Goal: Task Accomplishment & Management: Use online tool/utility

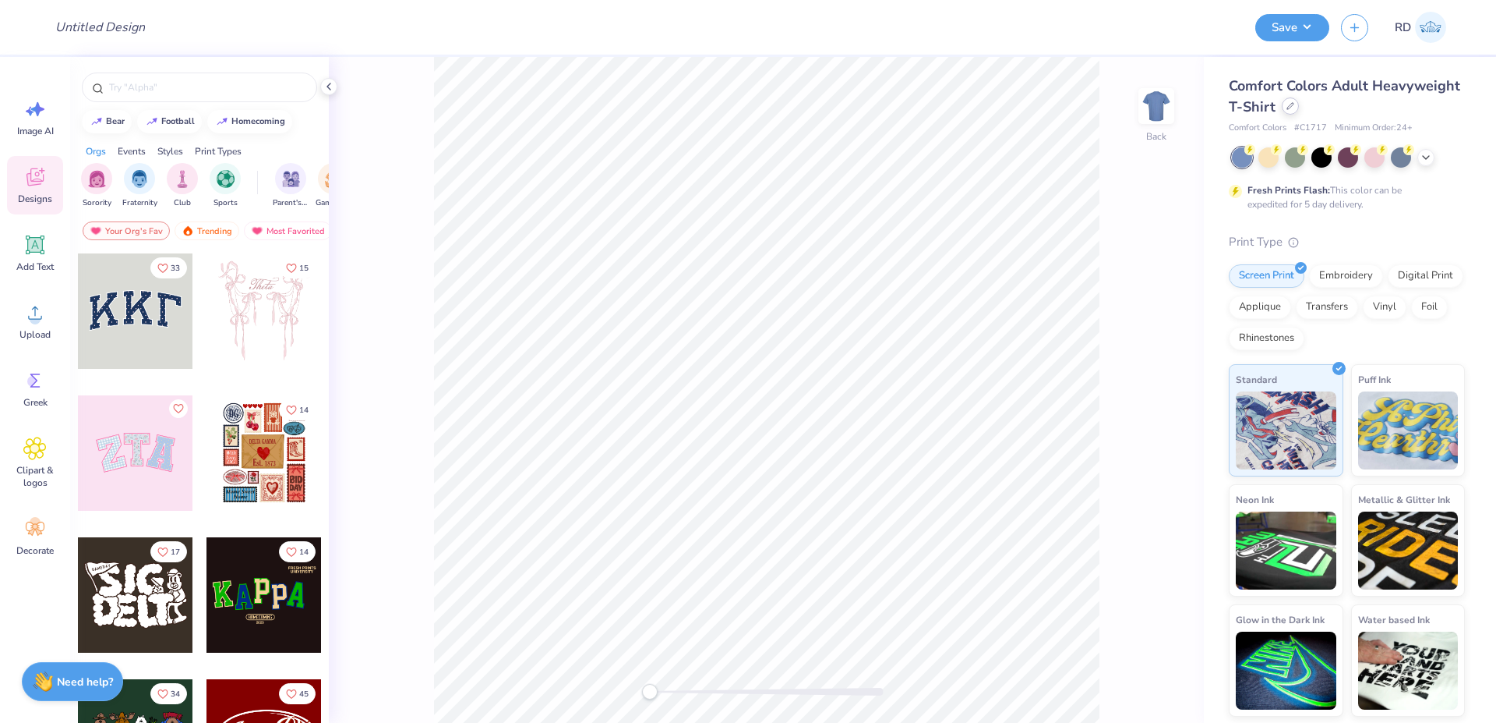
click at [1287, 105] on icon at bounding box center [1291, 106] width 8 height 8
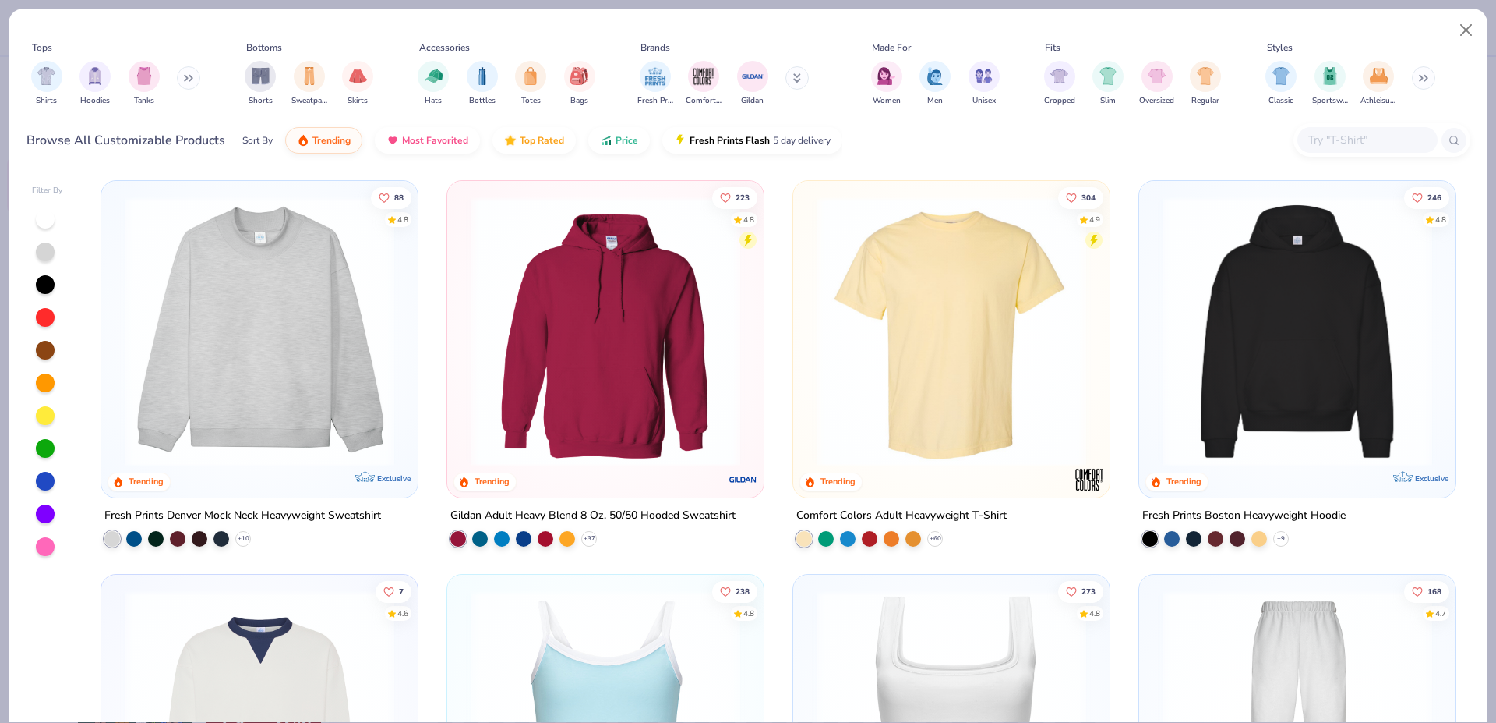
click at [1295, 298] on img at bounding box center [1297, 331] width 285 height 270
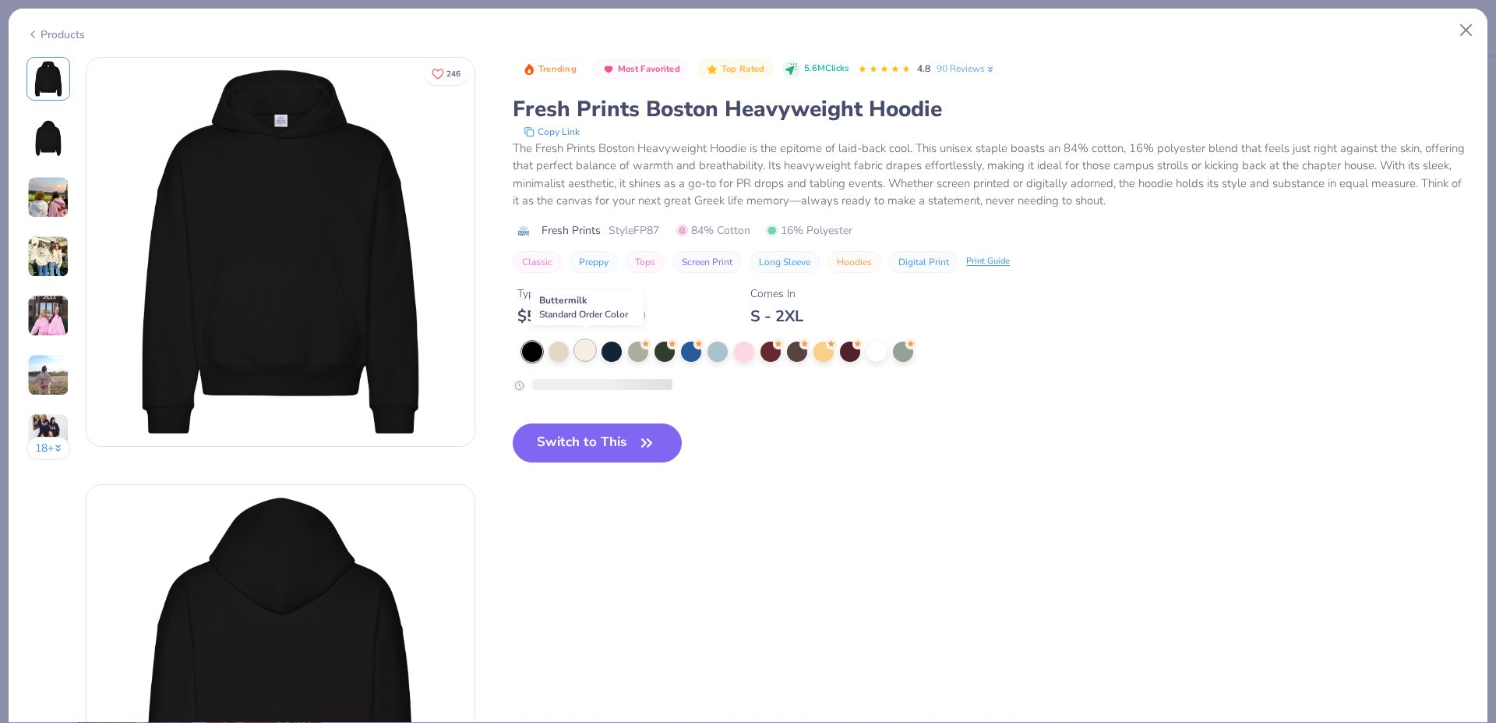
click at [588, 346] on div at bounding box center [585, 350] width 20 height 20
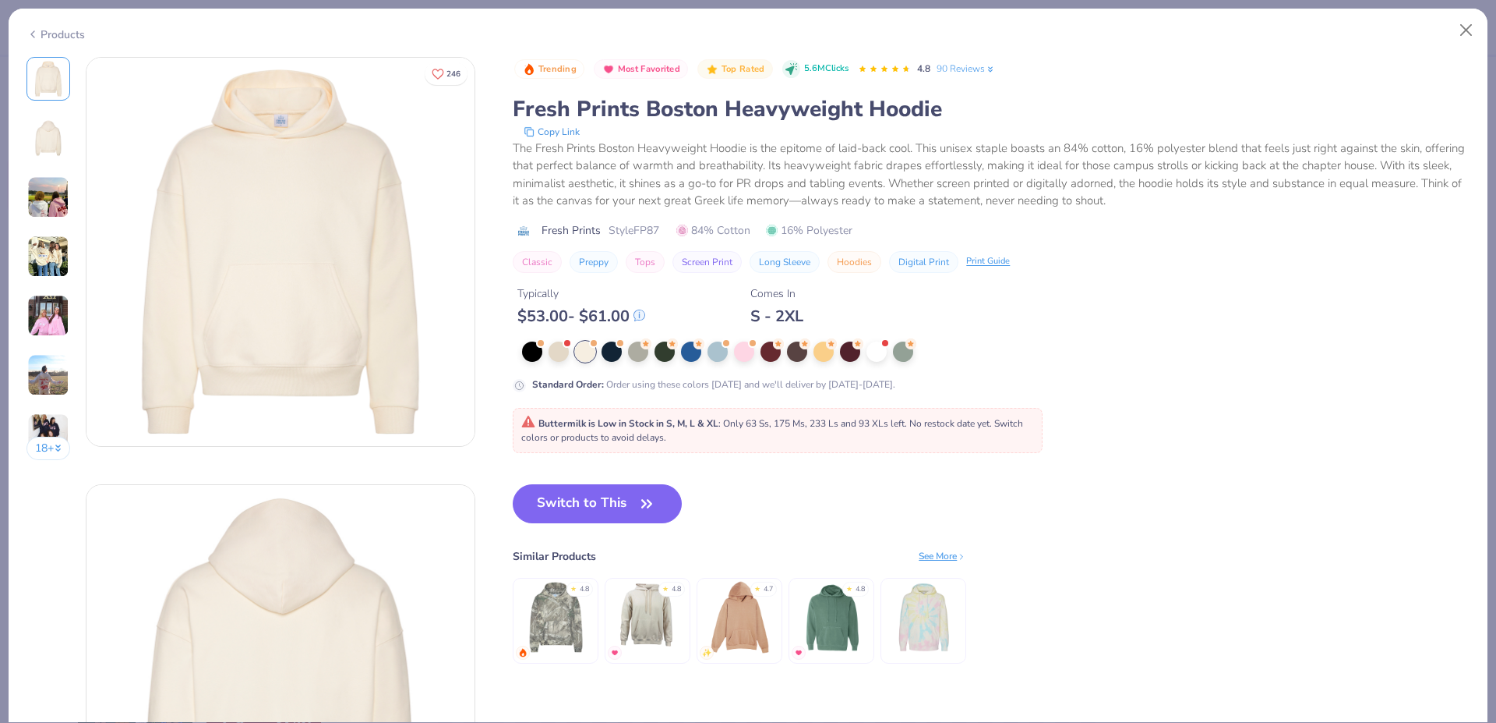
drag, startPoint x: 592, startPoint y: 514, endPoint x: 1122, endPoint y: 131, distance: 654.2
click at [592, 514] on button "Switch to This" at bounding box center [597, 503] width 169 height 39
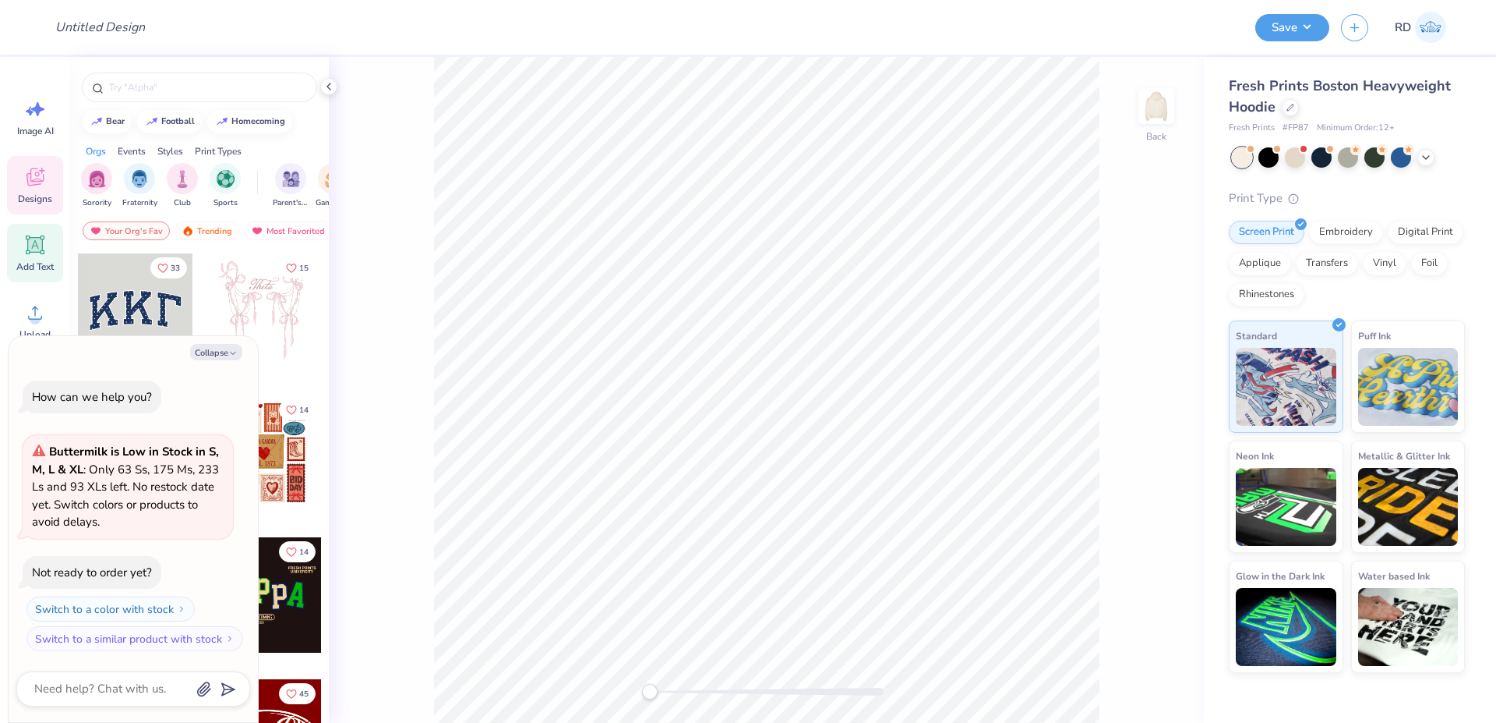
click at [40, 260] on div "Add Text" at bounding box center [35, 253] width 56 height 58
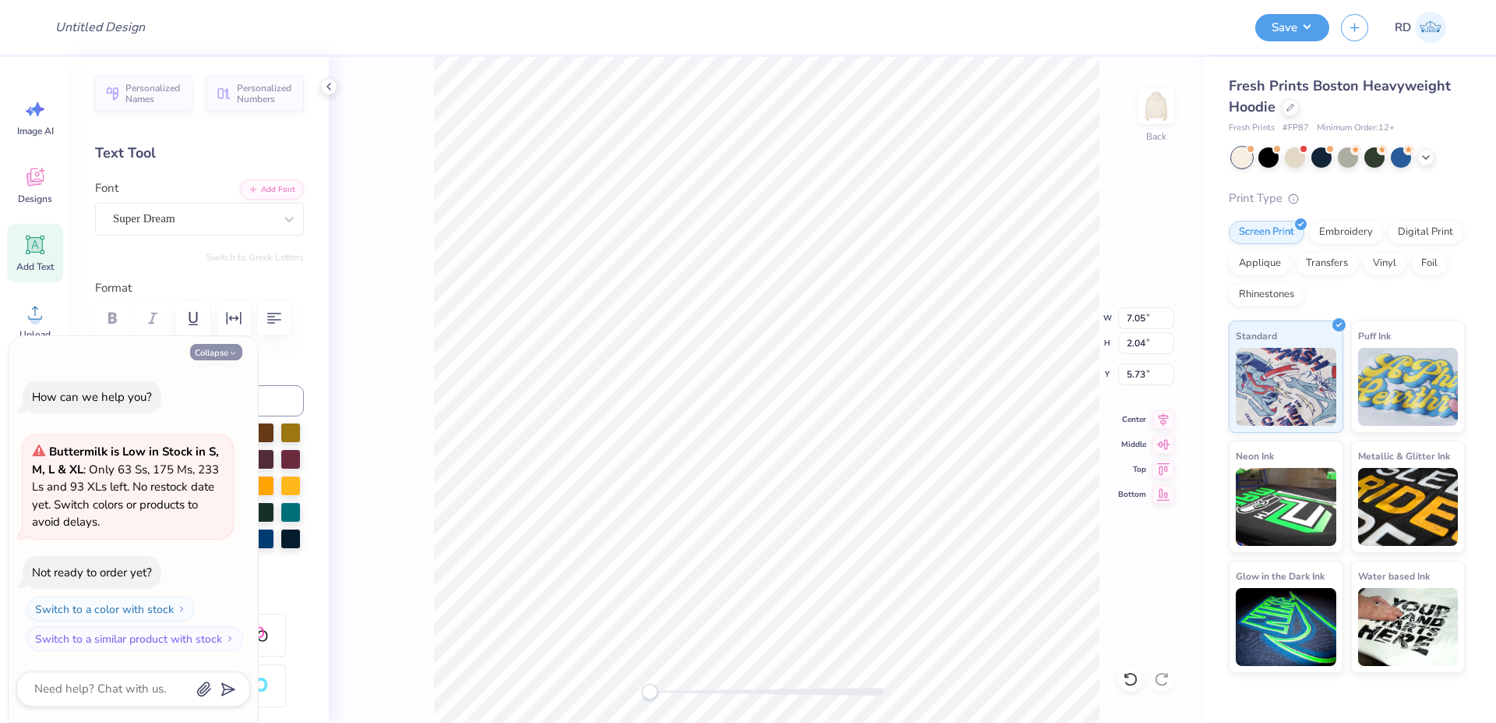
click at [219, 358] on button "Collapse" at bounding box center [216, 352] width 52 height 16
type textarea "x"
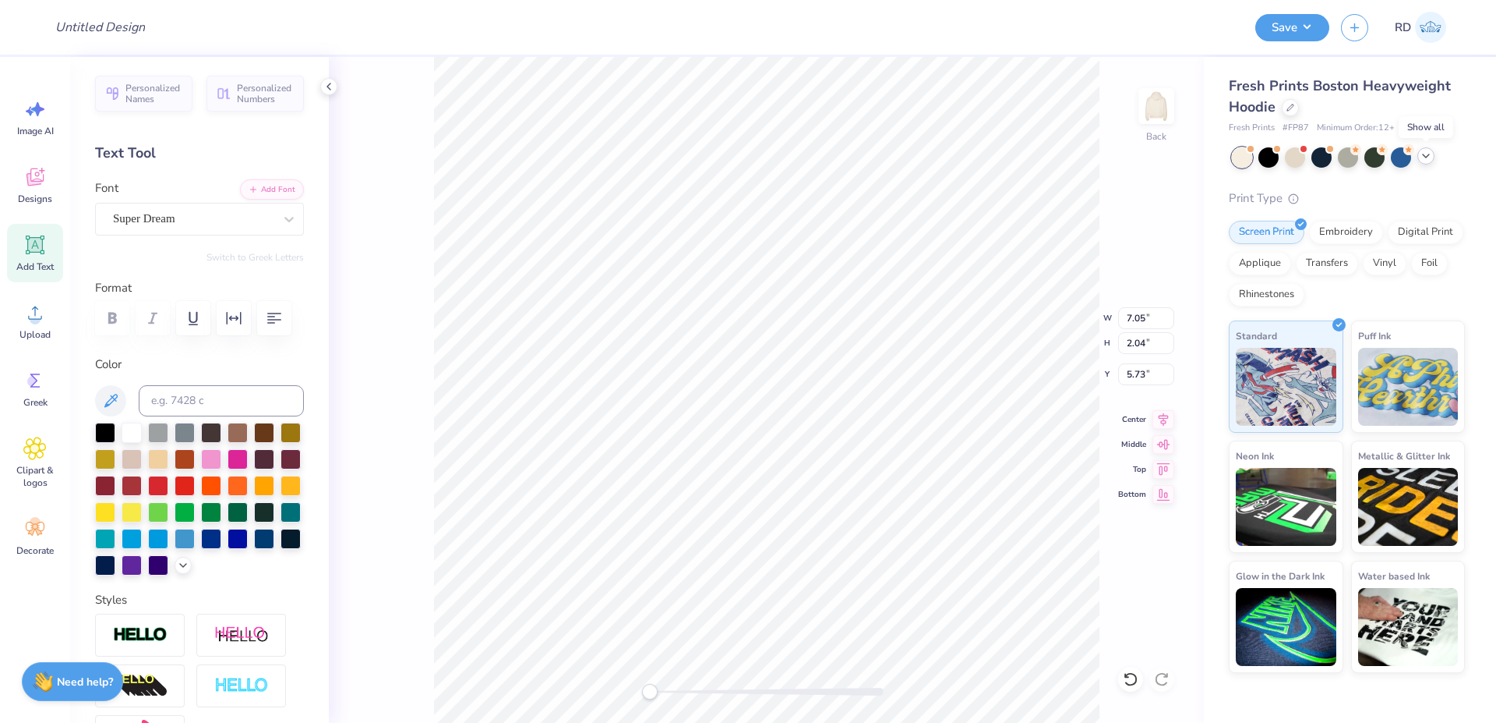
click at [1424, 157] on icon at bounding box center [1426, 156] width 12 height 12
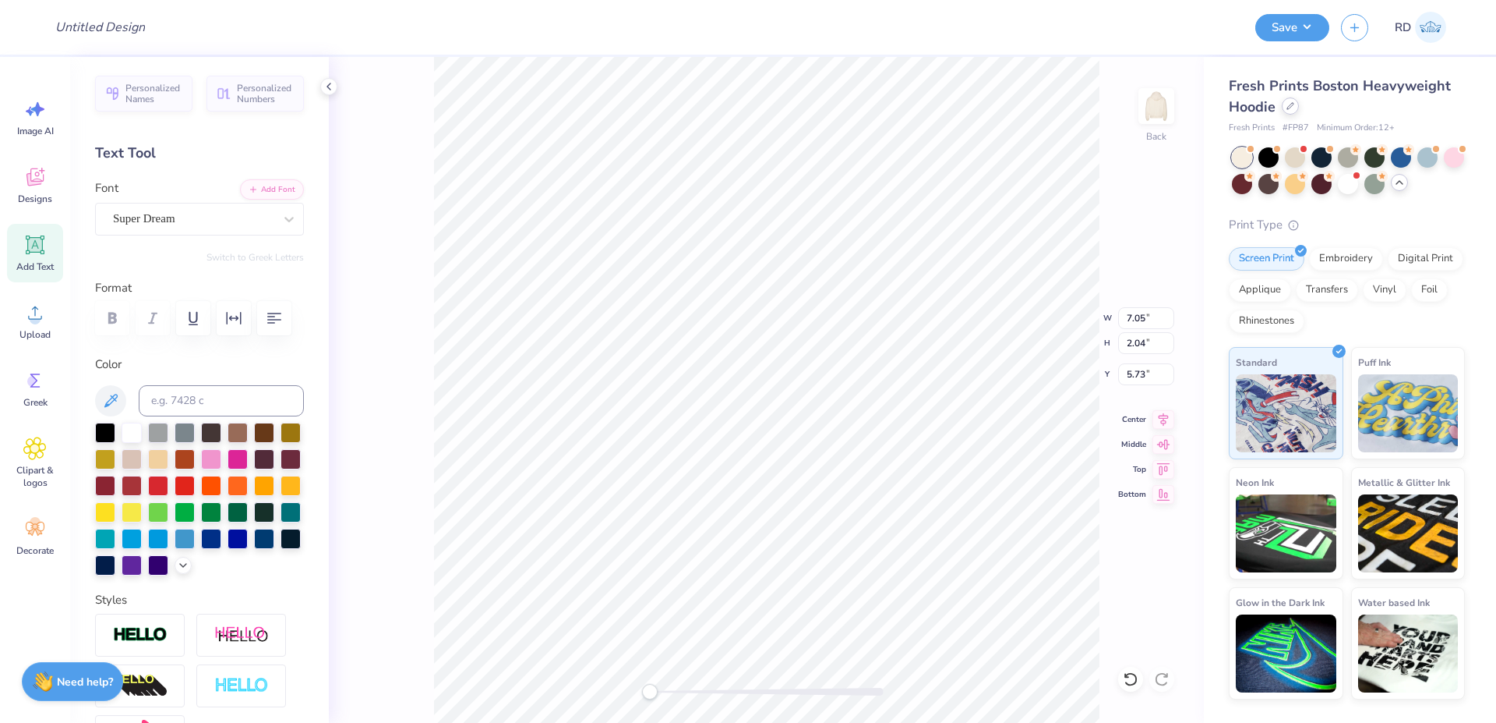
click at [1295, 102] on div at bounding box center [1290, 105] width 17 height 17
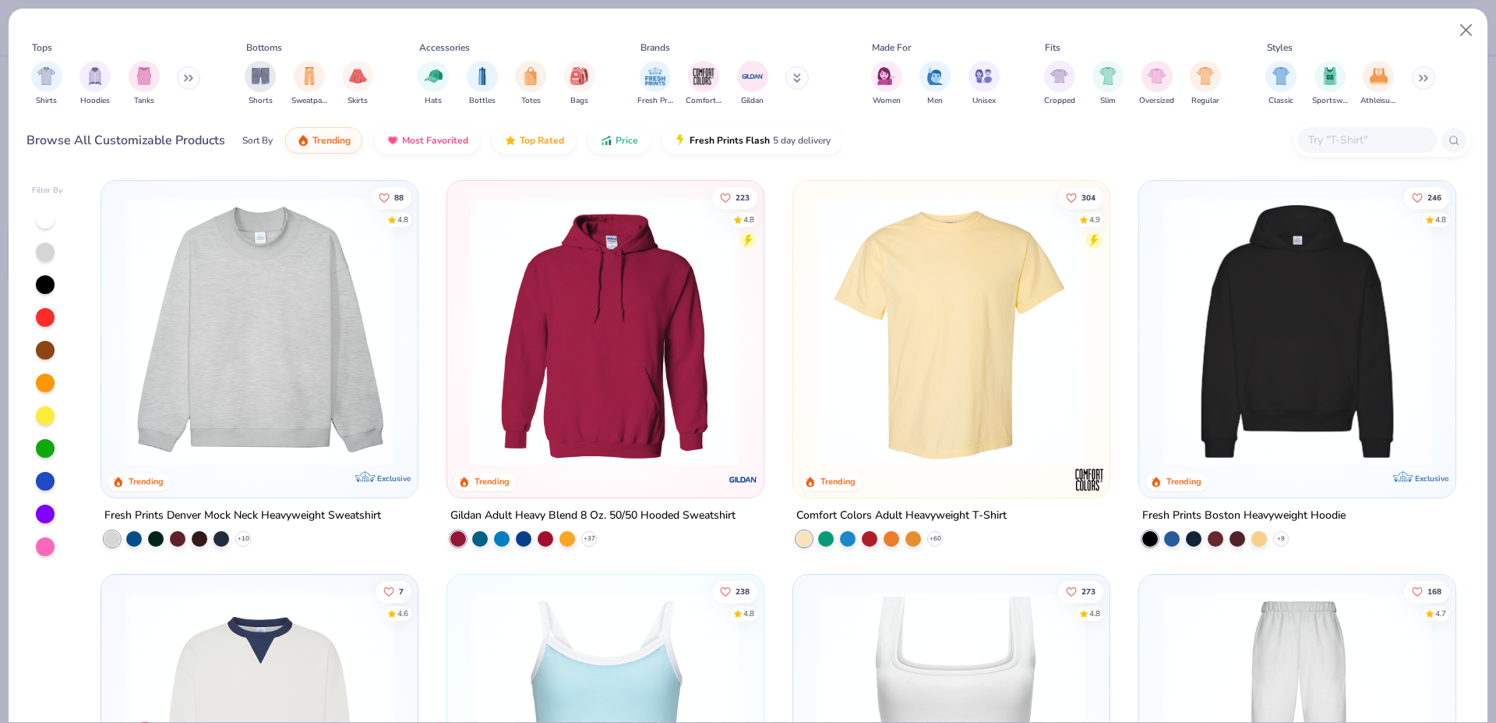
click at [1267, 363] on img at bounding box center [1297, 331] width 285 height 270
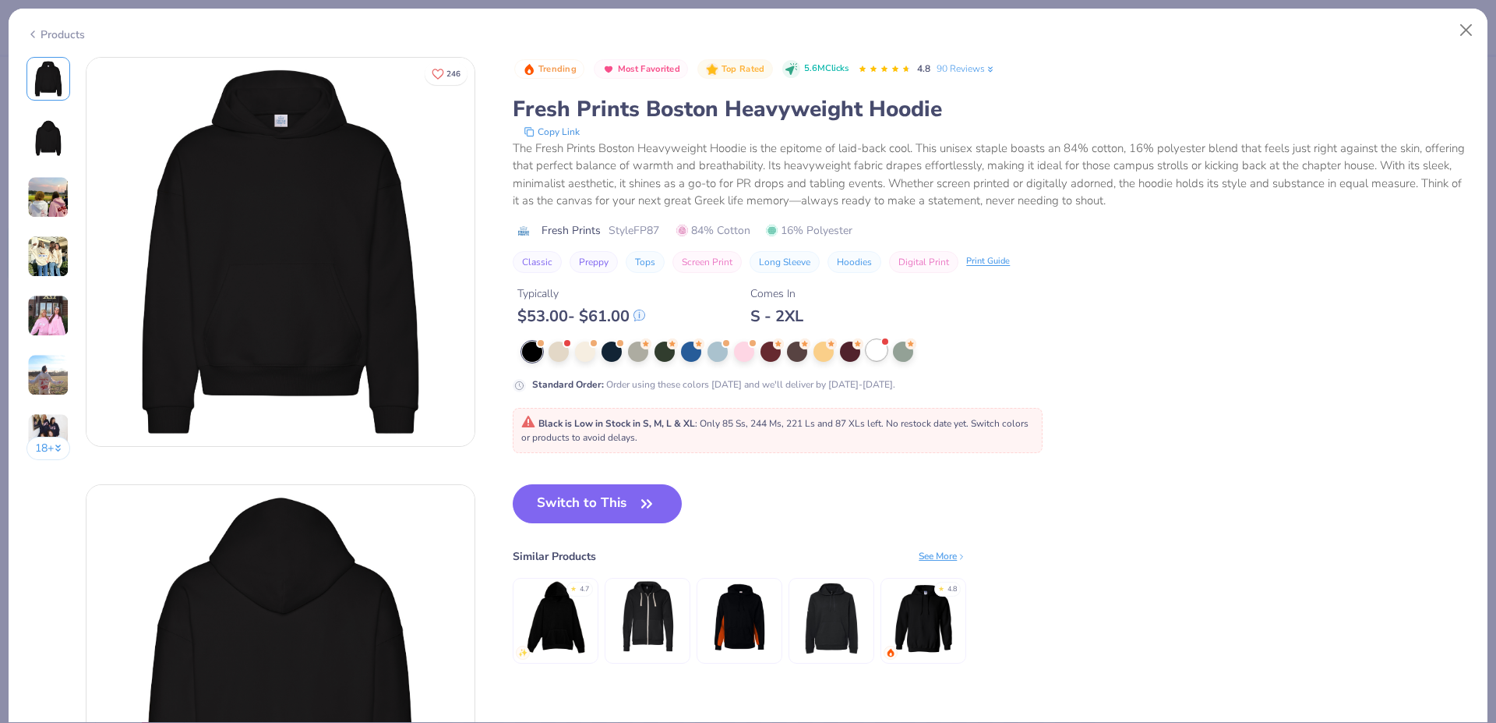
click at [885, 350] on div at bounding box center [877, 350] width 20 height 20
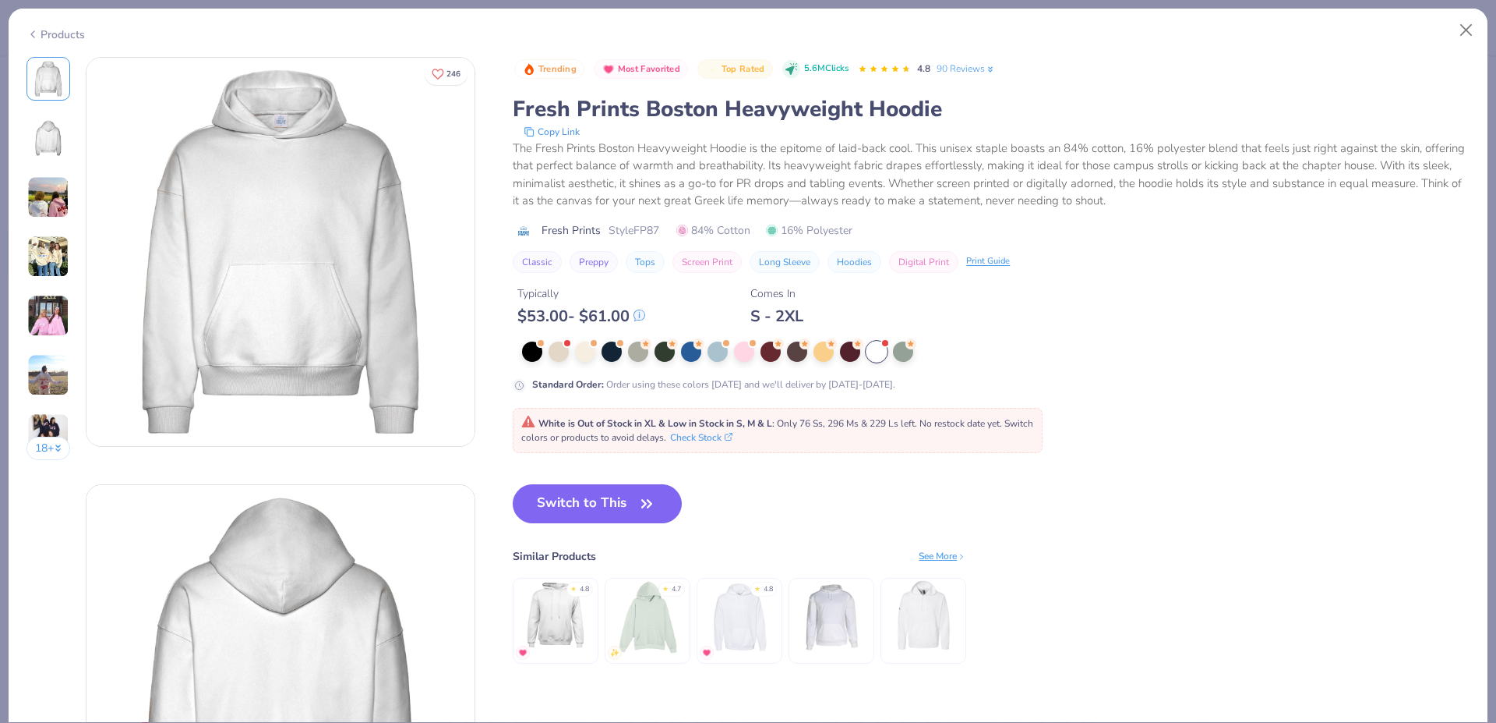
drag, startPoint x: 587, startPoint y: 504, endPoint x: 531, endPoint y: 6, distance: 501.2
click at [585, 505] on button "Switch to This" at bounding box center [597, 503] width 169 height 39
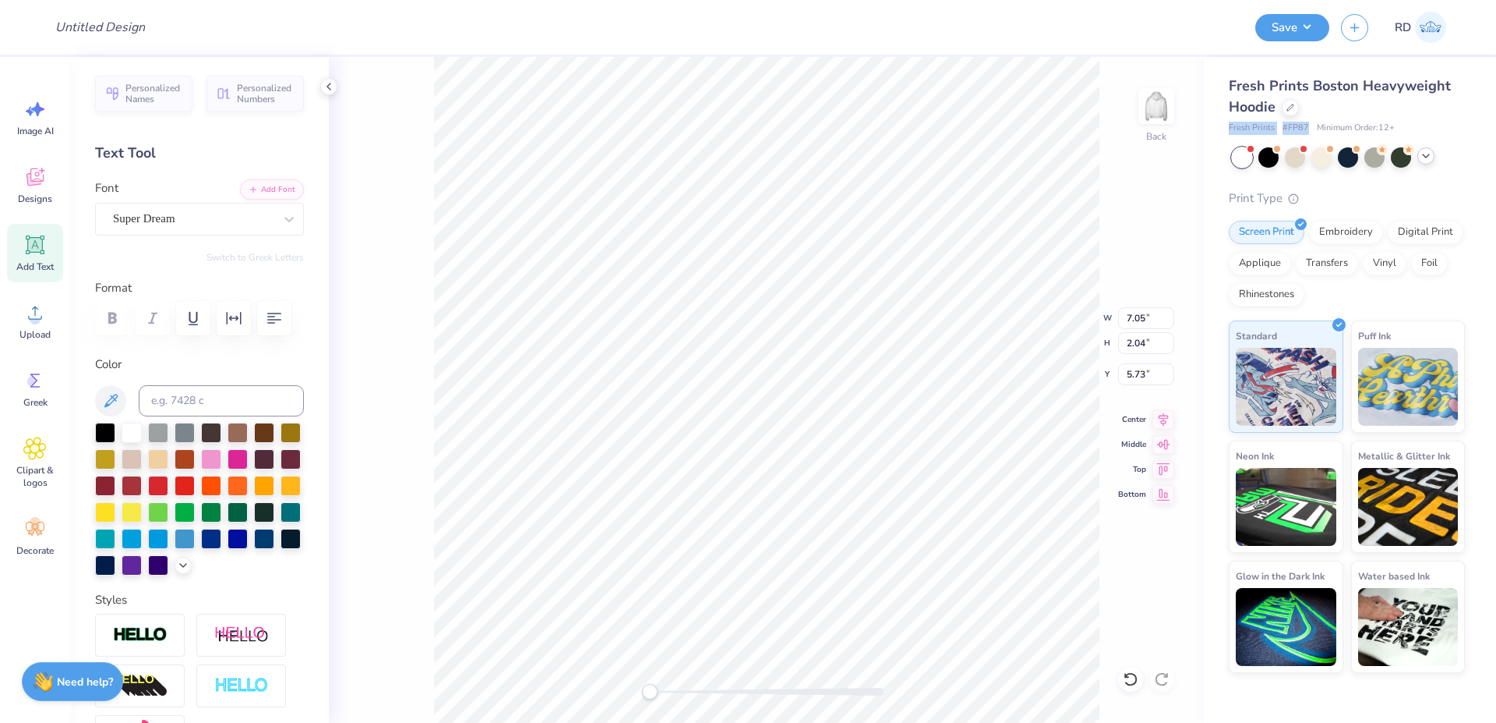
drag, startPoint x: 1228, startPoint y: 125, endPoint x: 1303, endPoint y: 129, distance: 75.7
click at [1306, 129] on div "Fresh Prints Boston Heavyweight Hoodie Fresh Prints # FP87 Minimum Order: 12 + …" at bounding box center [1350, 365] width 292 height 616
copy div "Fresh Prints # FP87"
click at [32, 316] on circle at bounding box center [35, 318] width 11 height 11
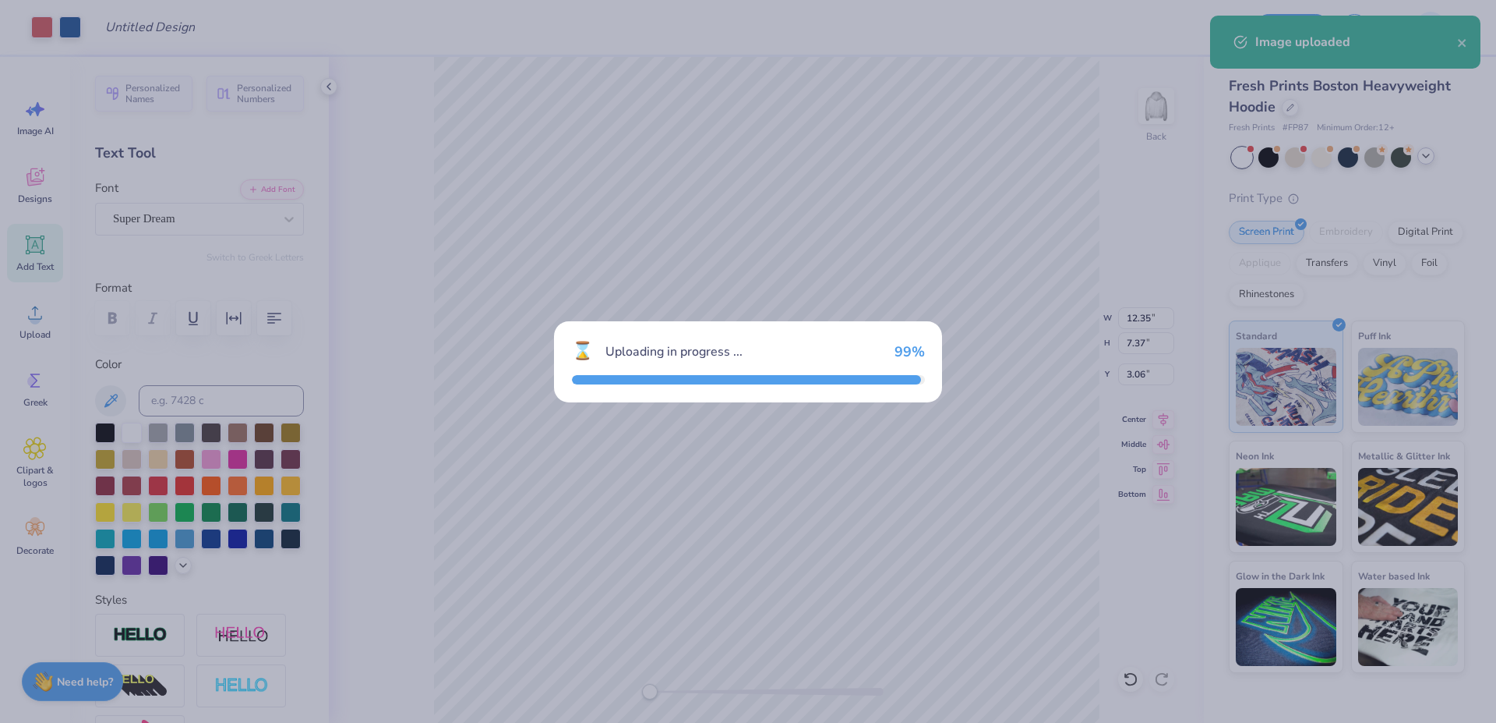
type input "12.35"
type input "7.37"
type input "3.06"
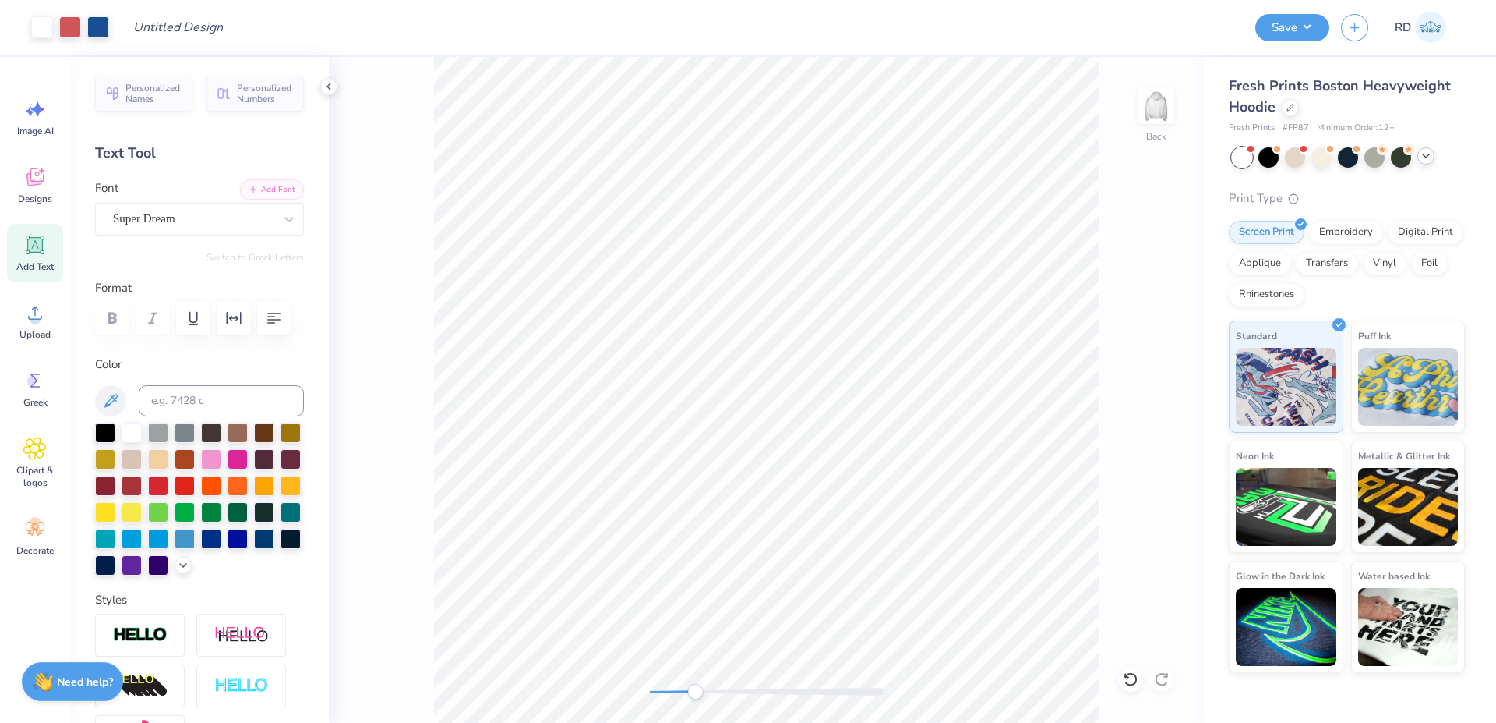
click at [695, 690] on div at bounding box center [767, 691] width 234 height 8
click at [111, 441] on div at bounding box center [105, 431] width 20 height 20
click at [747, 581] on li "Bring to Front" at bounding box center [748, 577] width 122 height 30
type input "4.29"
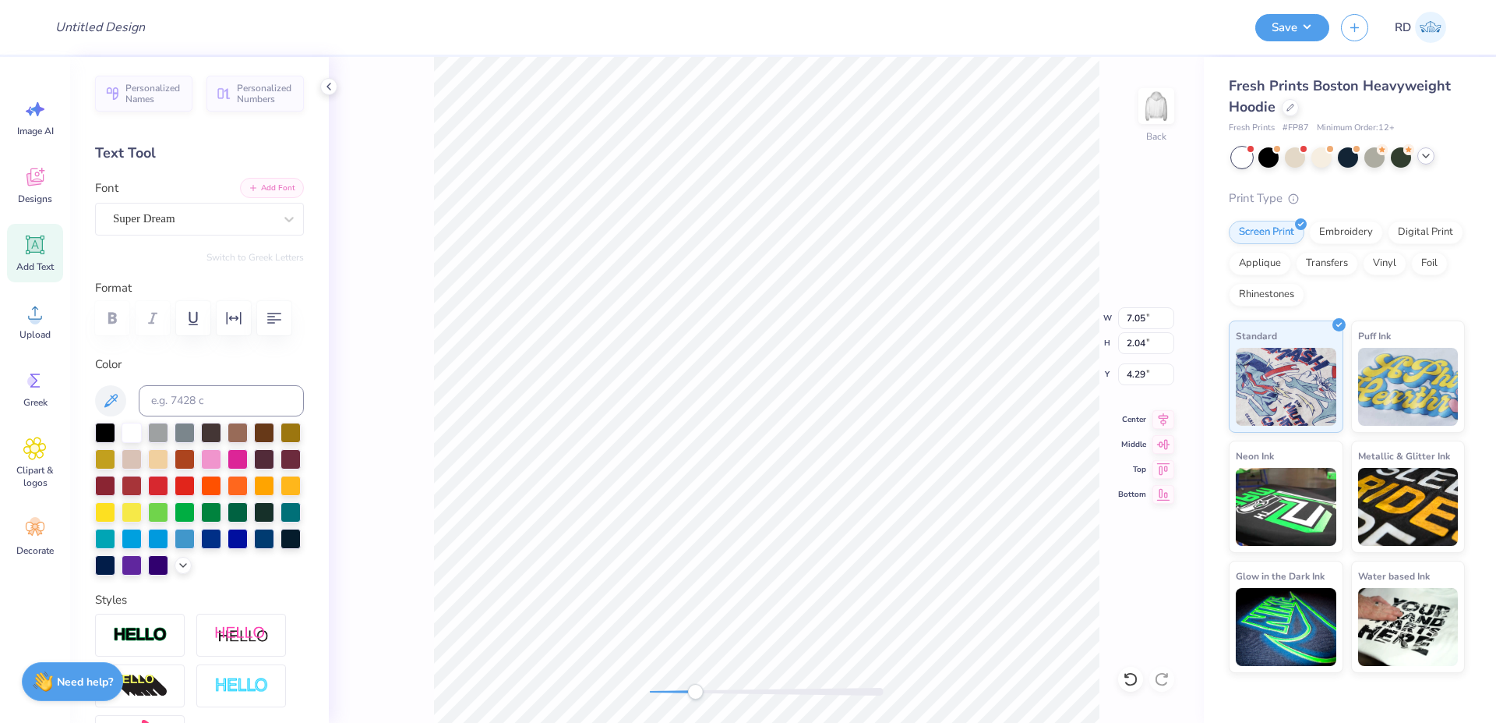
type textarea "dad's day"
click at [277, 187] on button "Add Font" at bounding box center [272, 188] width 64 height 20
drag, startPoint x: 722, startPoint y: 687, endPoint x: 772, endPoint y: 688, distance: 50.7
click at [772, 688] on div at bounding box center [767, 691] width 234 height 8
drag, startPoint x: 747, startPoint y: 694, endPoint x: 744, endPoint y: 685, distance: 9.6
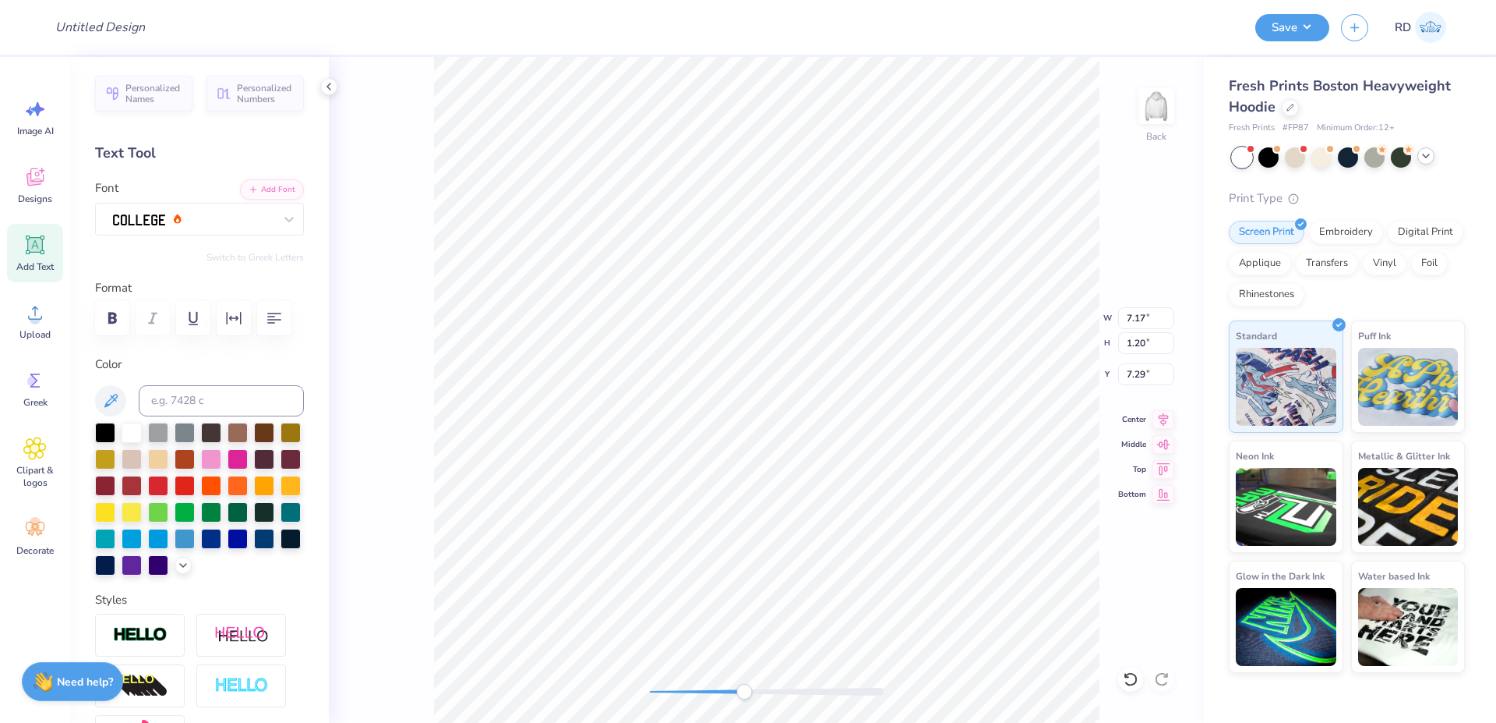
click at [744, 693] on div at bounding box center [767, 691] width 234 height 8
click at [221, 494] on div at bounding box center [211, 484] width 20 height 20
click at [1020, 429] on li "Duplicate" at bounding box center [1033, 430] width 122 height 30
type input "7.20"
type textarea "dad's da"
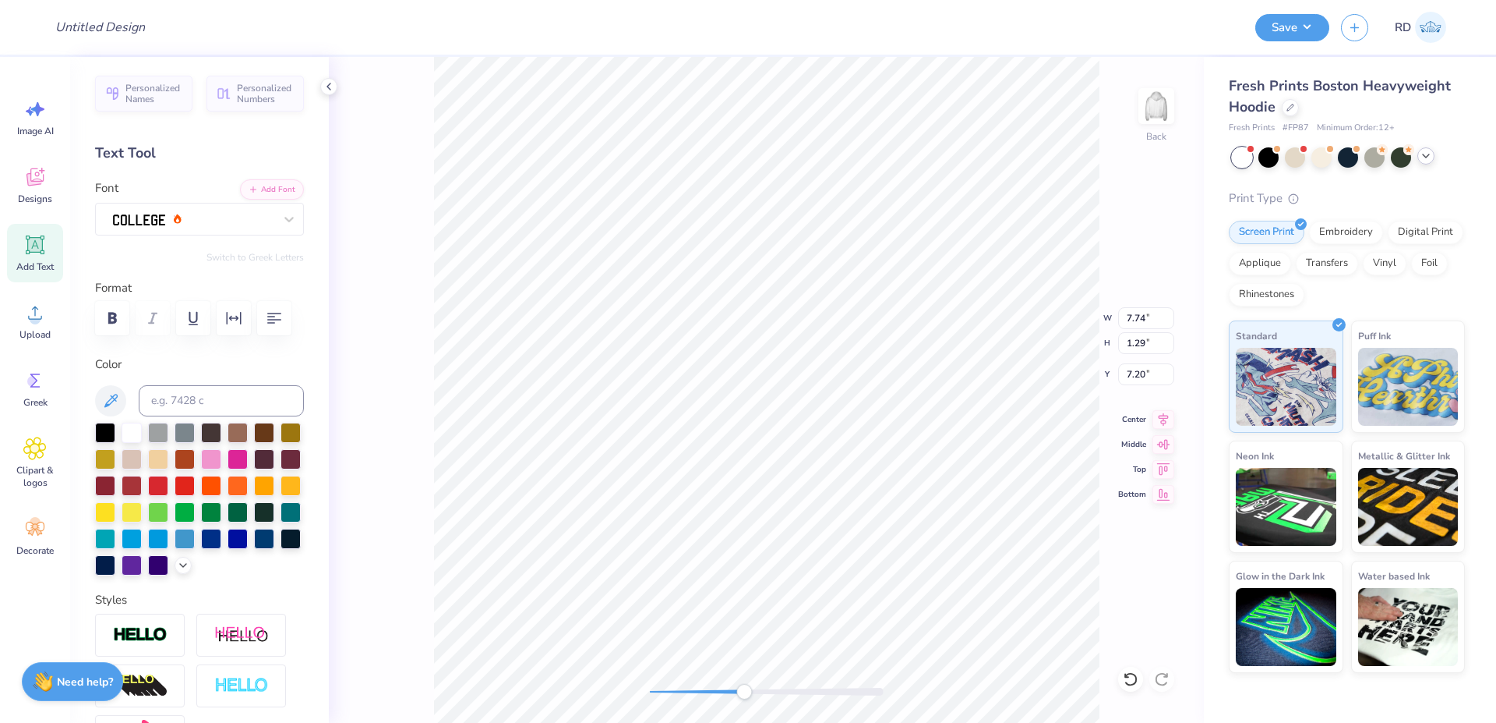
scroll to position [0, 4]
type input "7.74"
type input "8.20"
type textarea "y"
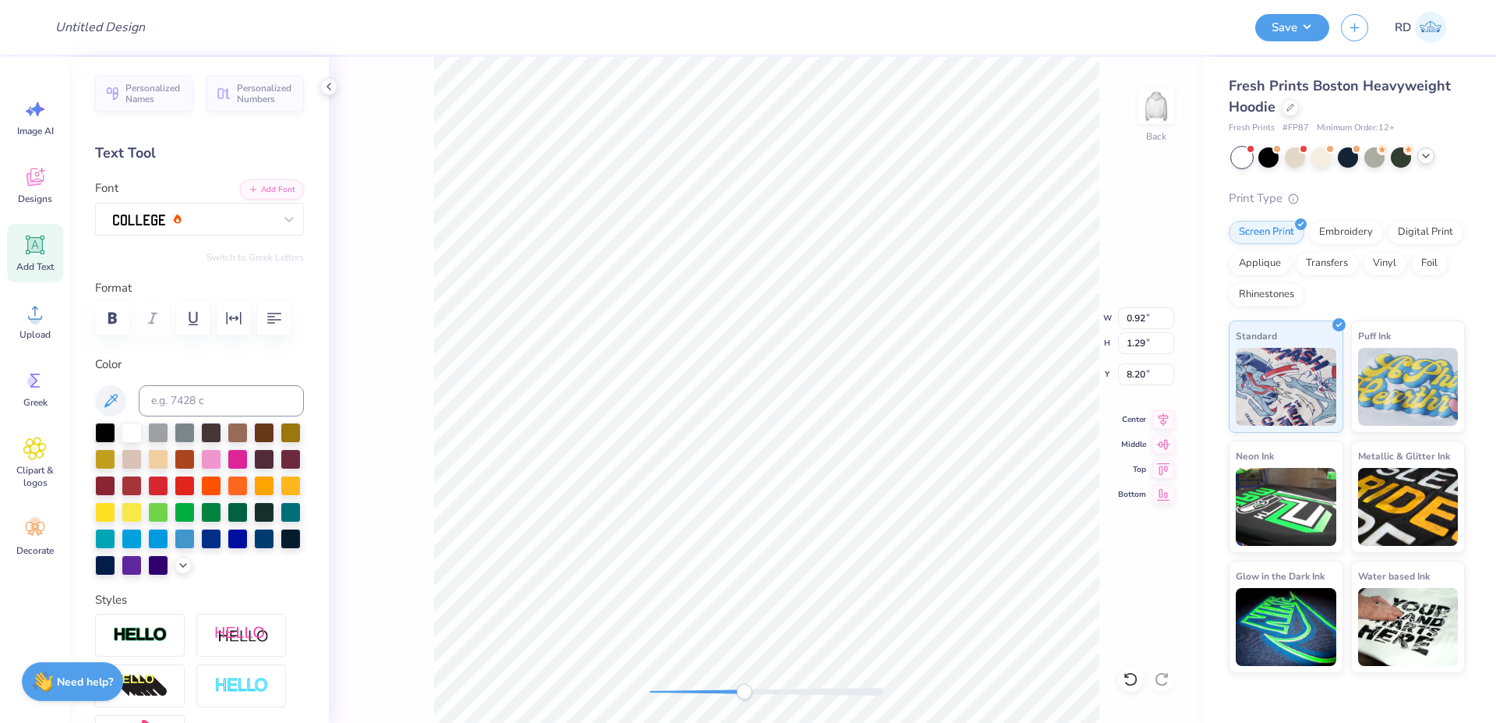
type input "6.63"
click at [931, 433] on li "Duplicate" at bounding box center [957, 430] width 122 height 30
type input "8.21"
type textarea "phi delt"
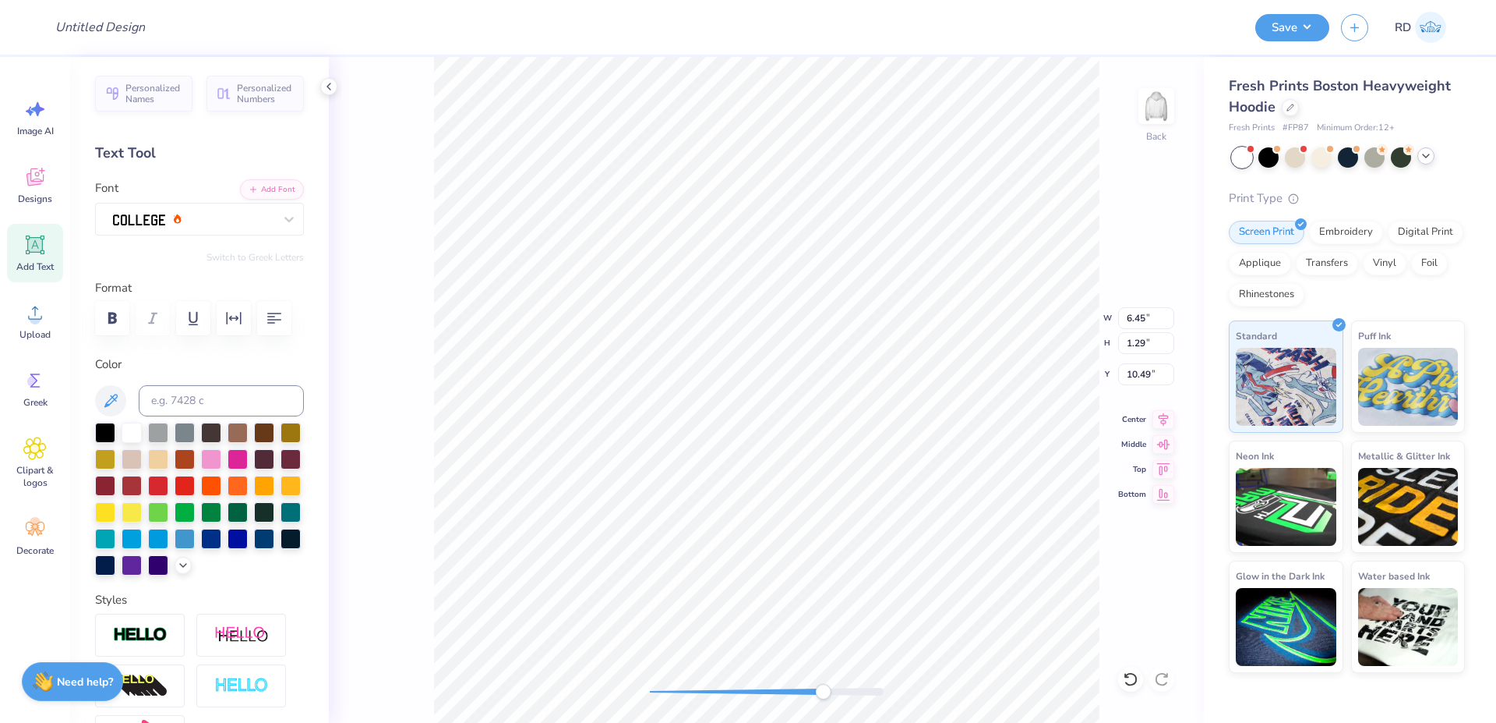
drag, startPoint x: 771, startPoint y: 694, endPoint x: 826, endPoint y: 685, distance: 56.1
click at [826, 687] on div at bounding box center [767, 691] width 234 height 8
click at [231, 320] on icon "button" at bounding box center [234, 318] width 15 height 12
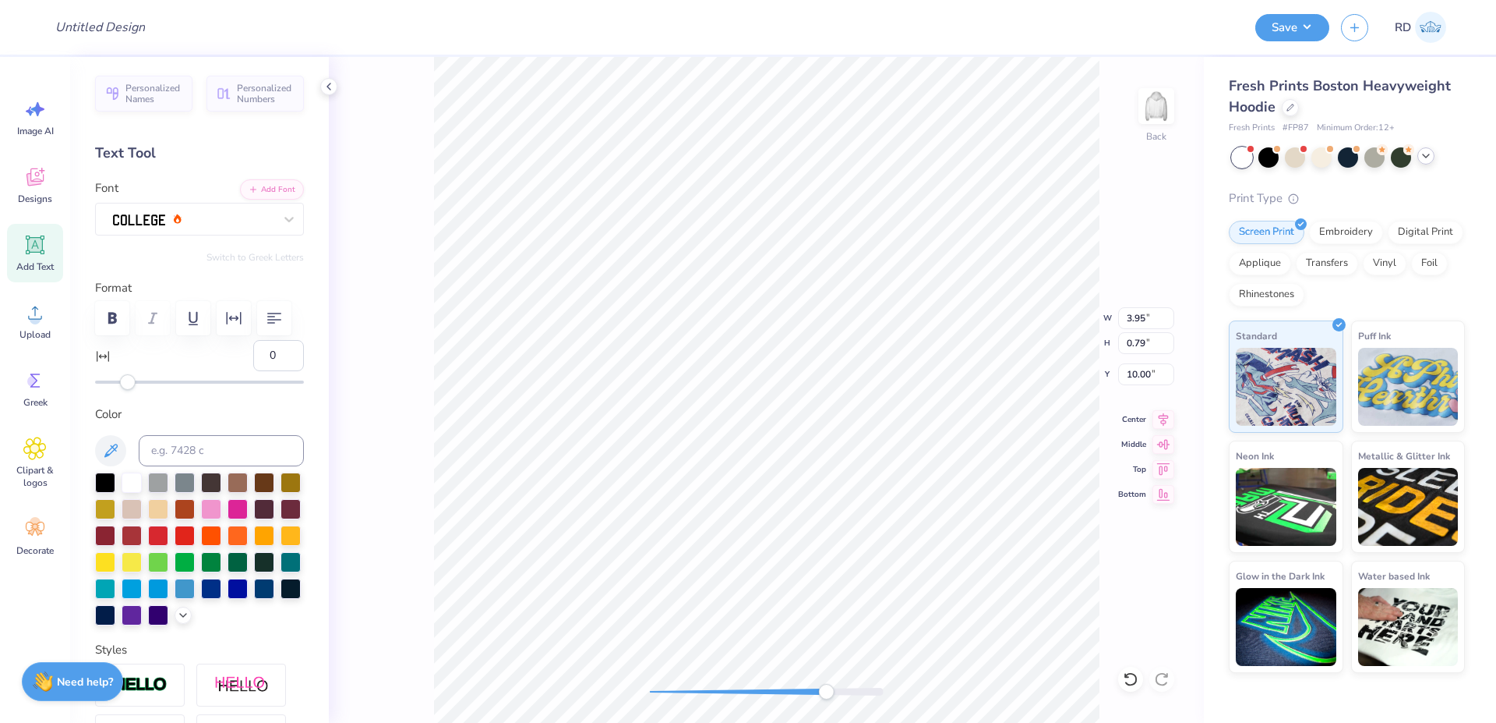
drag, startPoint x: 268, startPoint y: 397, endPoint x: 150, endPoint y: 398, distance: 118.5
click at [253, 371] on input "0" at bounding box center [278, 355] width 51 height 31
type input "5"
drag, startPoint x: 263, startPoint y: 393, endPoint x: 210, endPoint y: 398, distance: 53.3
click at [253, 371] on input "5" at bounding box center [278, 355] width 51 height 31
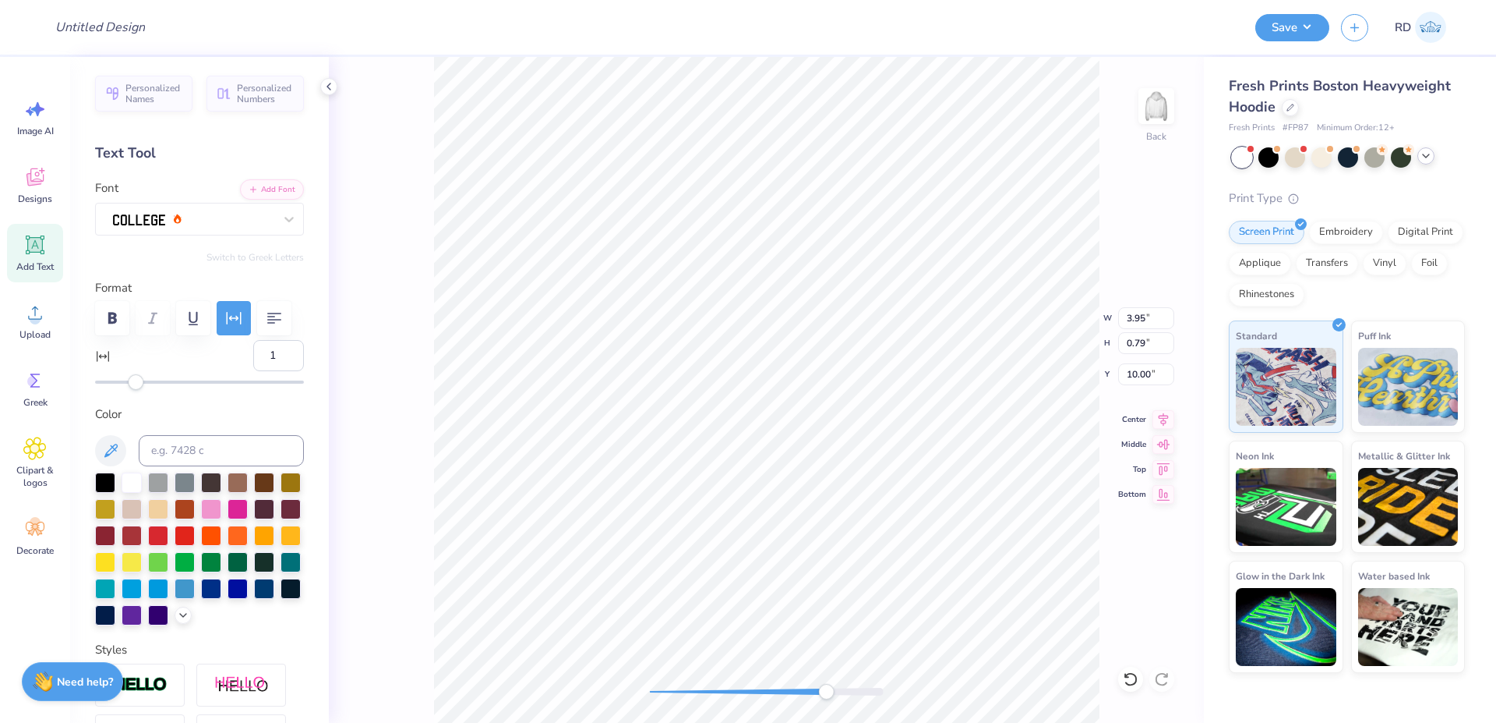
type input "10"
click at [262, 371] on input "10" at bounding box center [278, 355] width 51 height 31
type input "5"
click at [825, 689] on div "Back" at bounding box center [766, 390] width 875 height 666
click at [988, 433] on li "Duplicate" at bounding box center [1005, 430] width 122 height 30
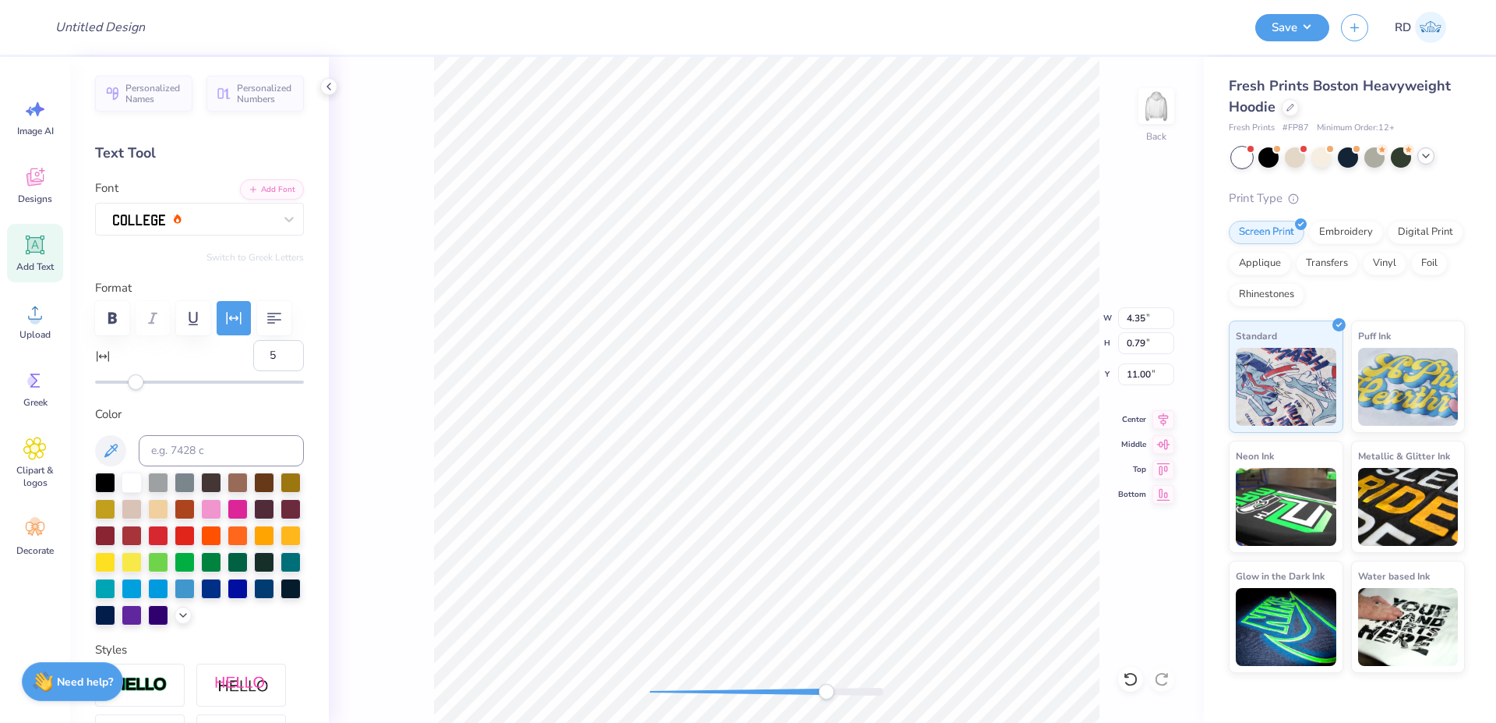
type input "10.00"
type textarea "phi del"
type input "11.00"
type input "3.73"
type input "10.00"
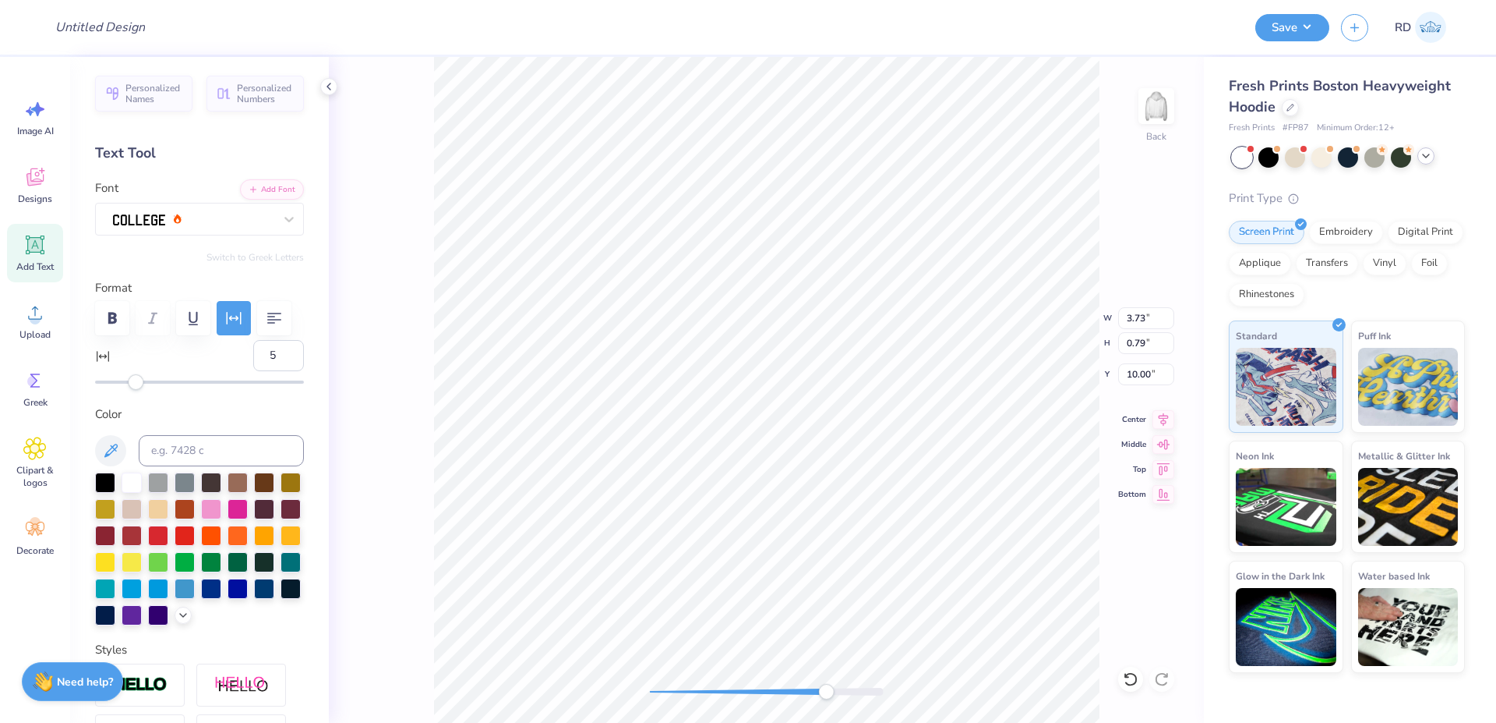
type input "4.35"
type input "11.00"
type textarea "t"
type input "3.73"
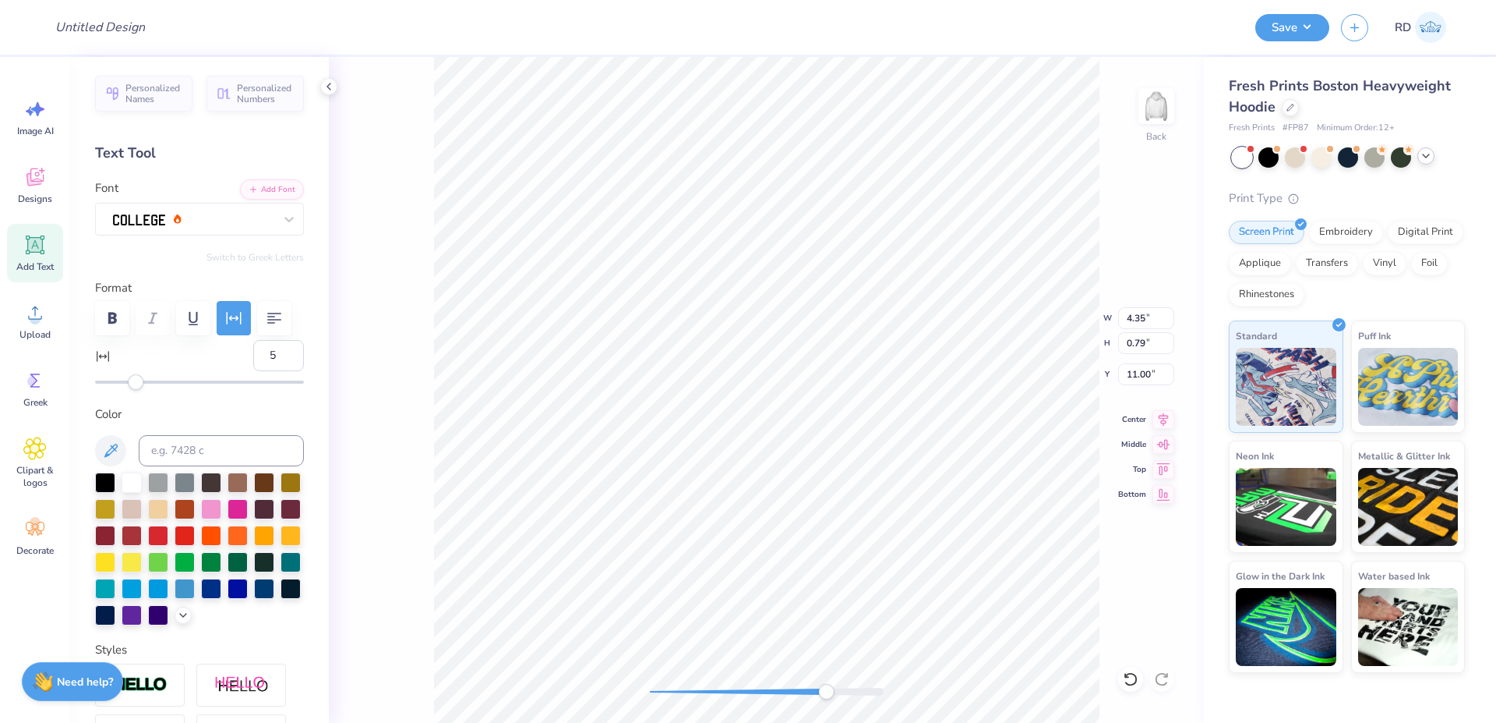
type input "10.00"
type input "0.45"
type input "11.00"
click at [792, 690] on div at bounding box center [767, 691] width 234 height 8
click at [893, 440] on li "Duplicate" at bounding box center [902, 430] width 122 height 30
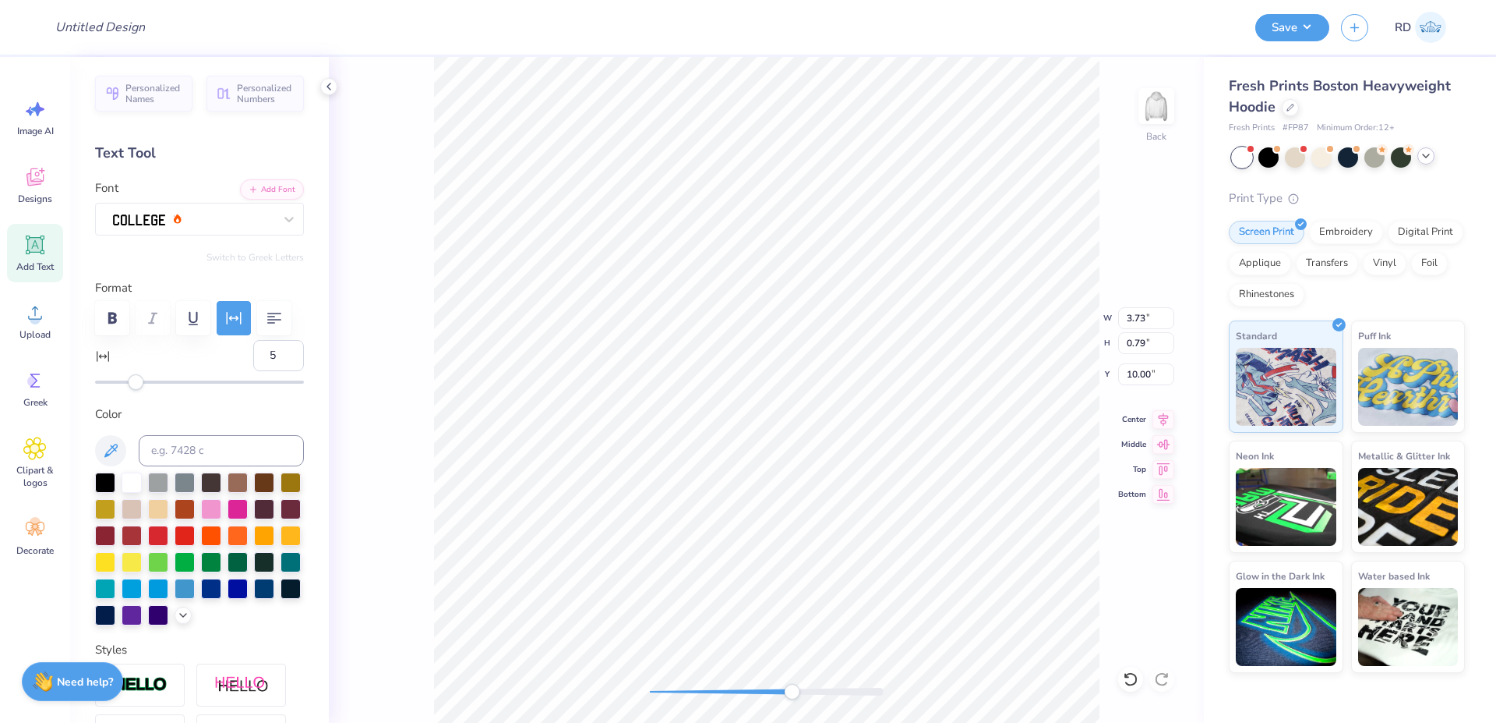
type input "11.00"
type textarea "2025"
drag, startPoint x: 761, startPoint y: 688, endPoint x: 705, endPoint y: 687, distance: 56.1
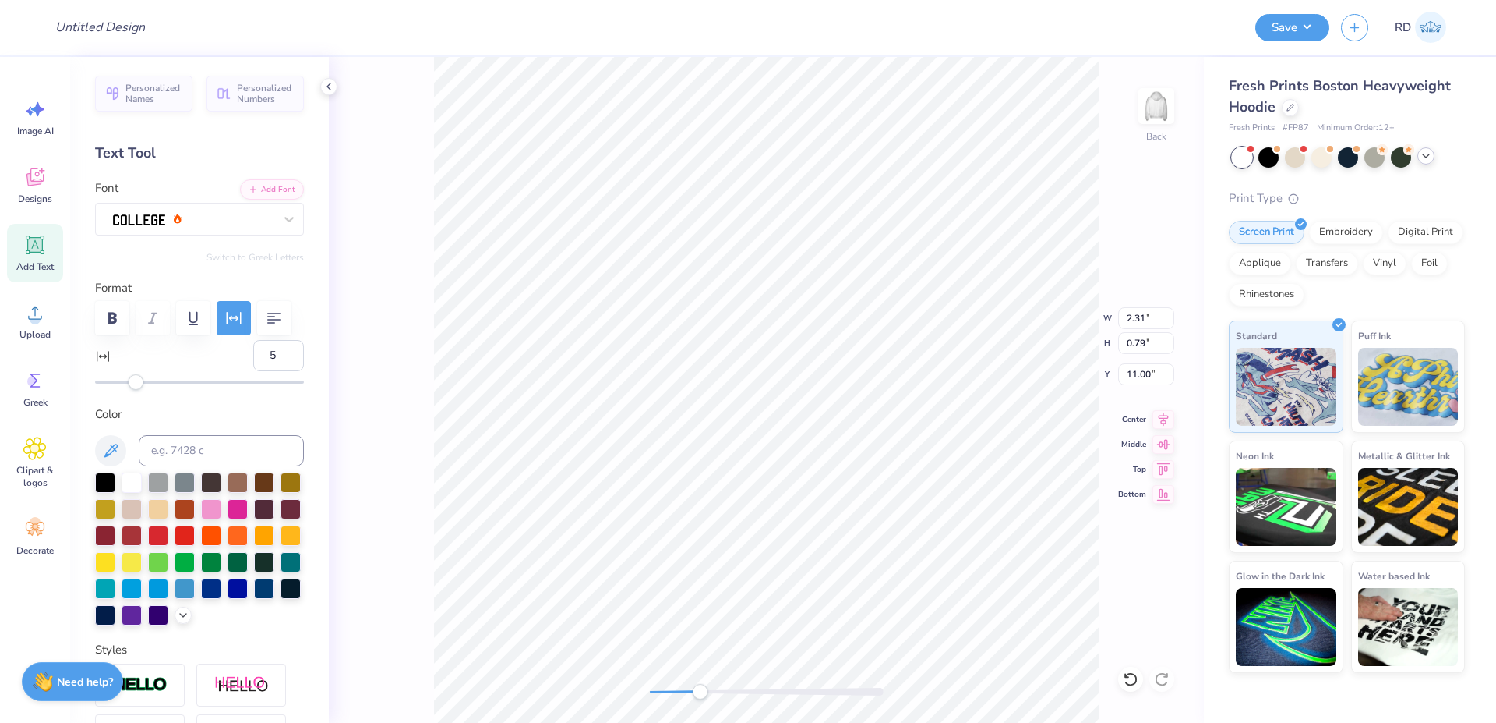
click at [705, 687] on div at bounding box center [767, 691] width 234 height 8
type input "7.56"
type input "4.51"
type input "6.33"
click at [672, 617] on li "Bring to Front" at bounding box center [661, 612] width 122 height 30
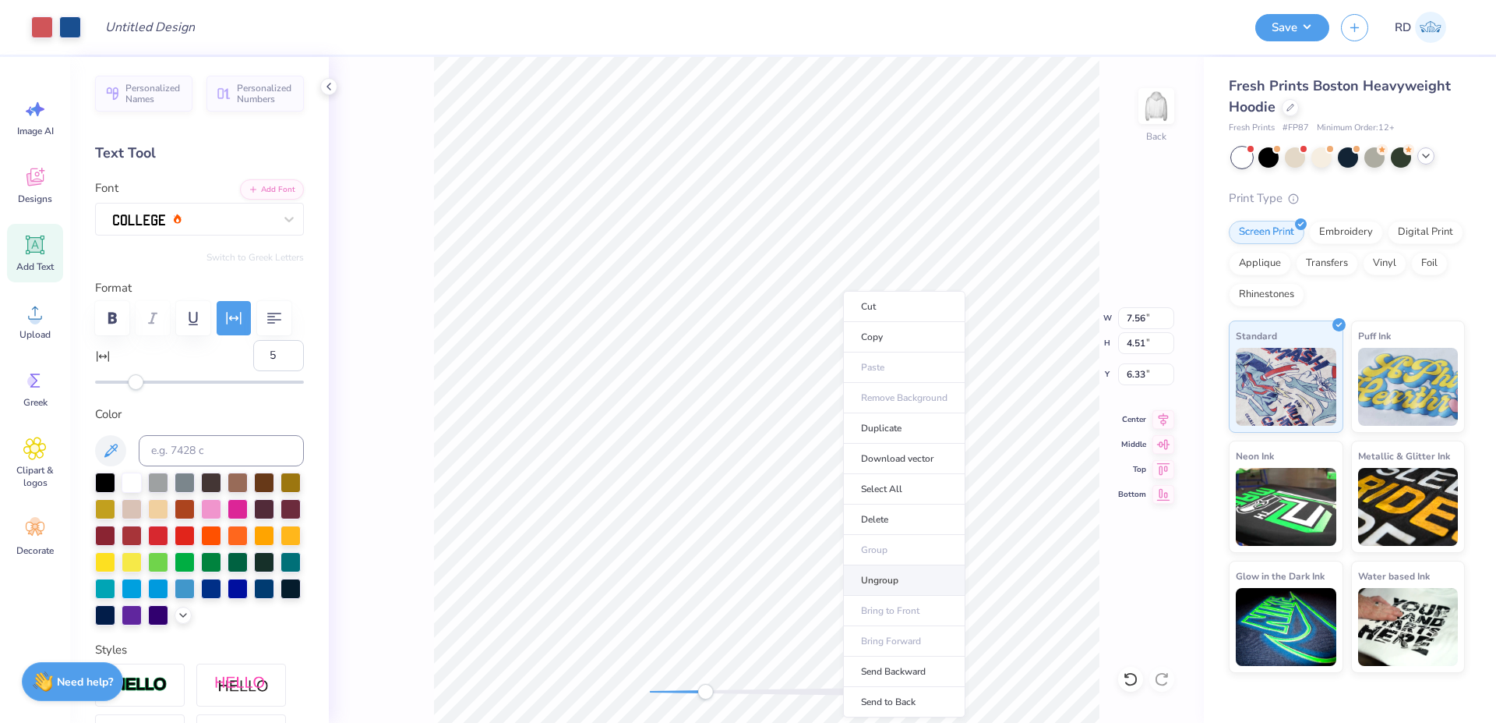
click at [893, 579] on li "Ungroup" at bounding box center [904, 580] width 122 height 30
type input "0"
click at [744, 686] on div at bounding box center [767, 692] width 234 height 16
type input "6.63"
type input "7.21"
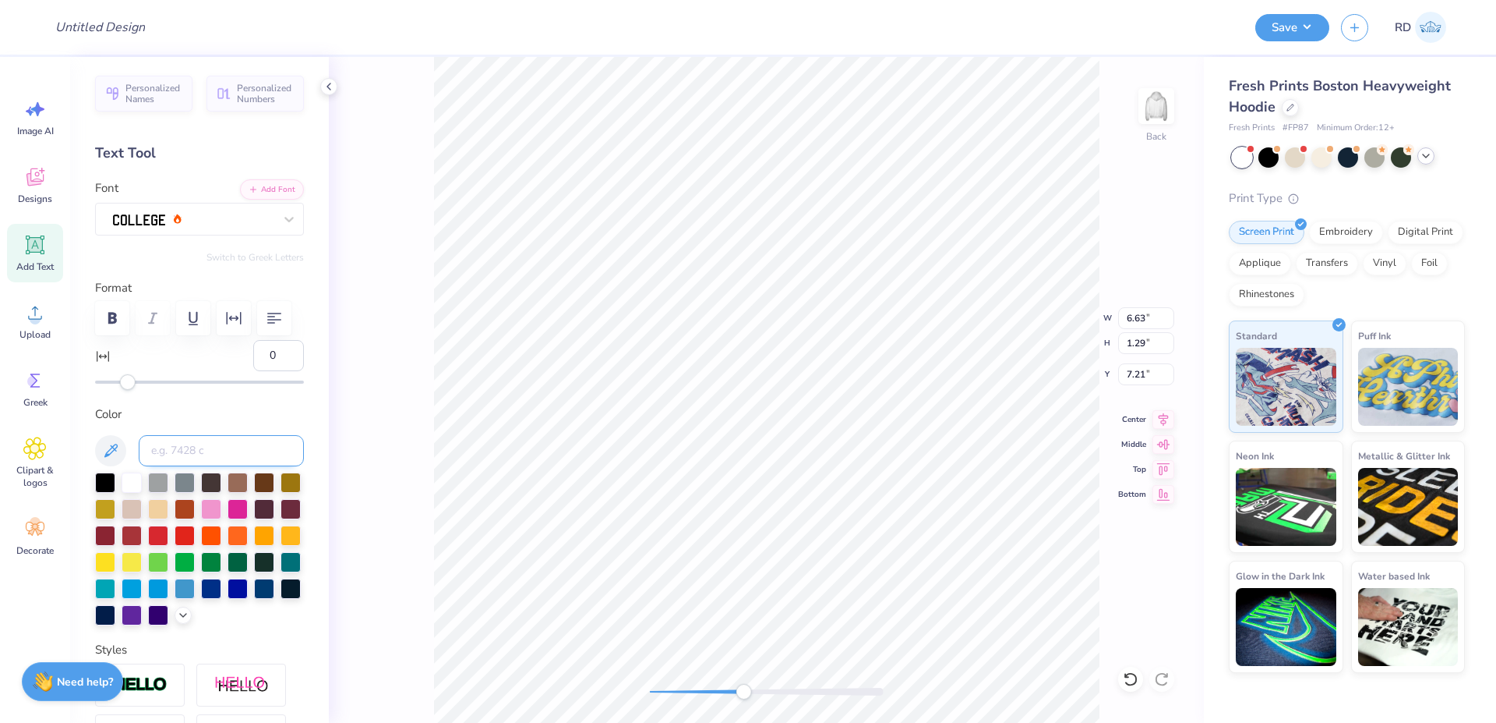
click at [193, 466] on input at bounding box center [221, 450] width 165 height 31
type input "7686"
type input "0.92"
click at [184, 466] on input at bounding box center [221, 450] width 165 height 31
type input "7686"
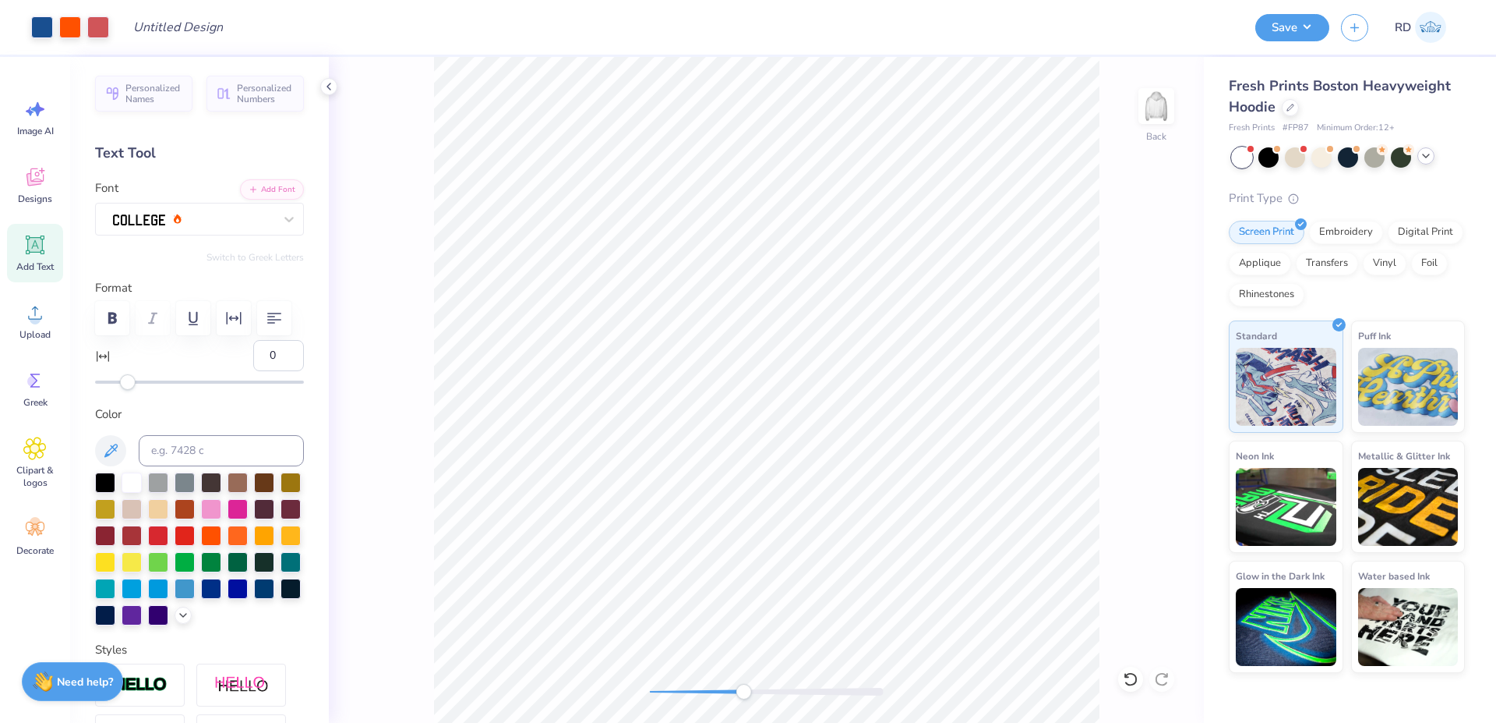
type input "5"
click at [249, 466] on input at bounding box center [221, 450] width 165 height 31
type input "7686"
type input "3.73"
type input "0.79"
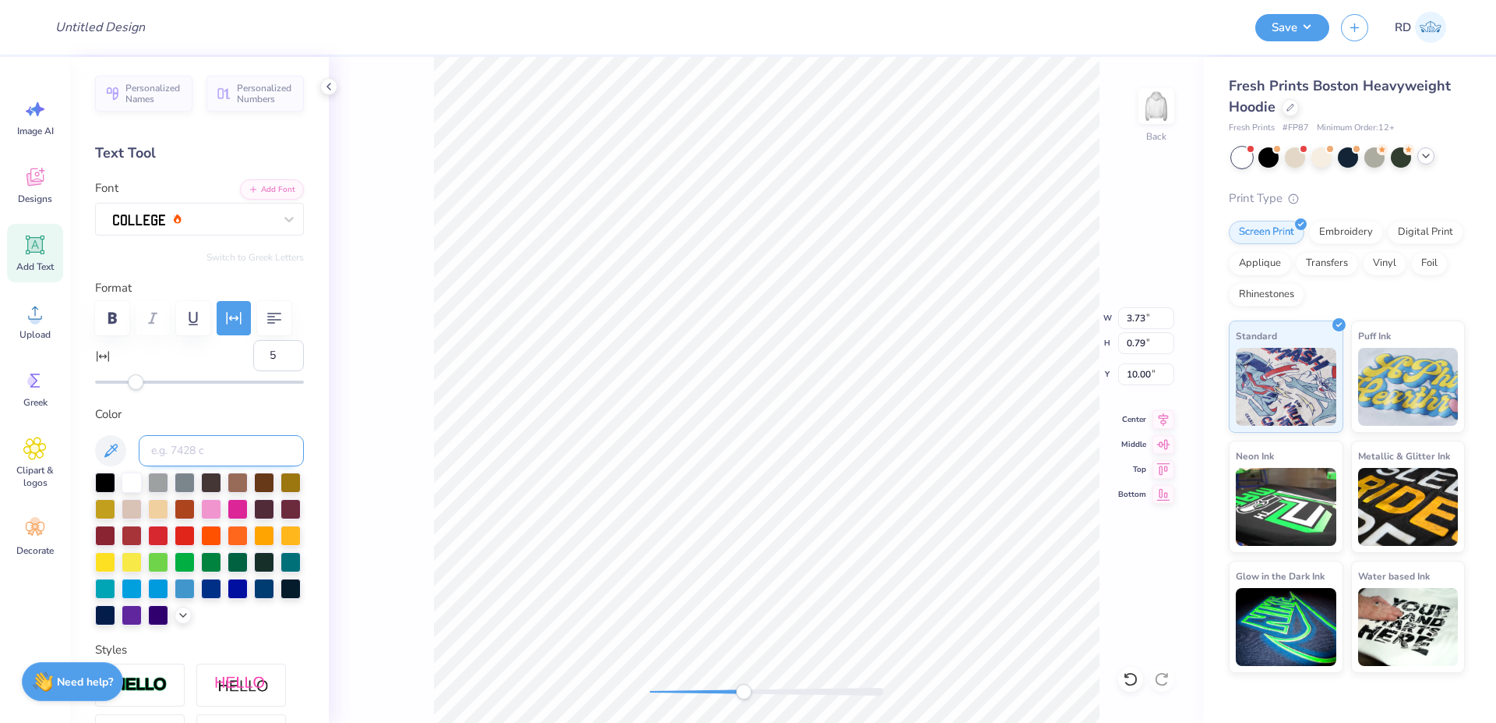
click at [191, 466] on input at bounding box center [221, 450] width 165 height 31
type input "7686"
type input "0.45"
click at [166, 466] on input at bounding box center [221, 450] width 165 height 31
type input "7686"
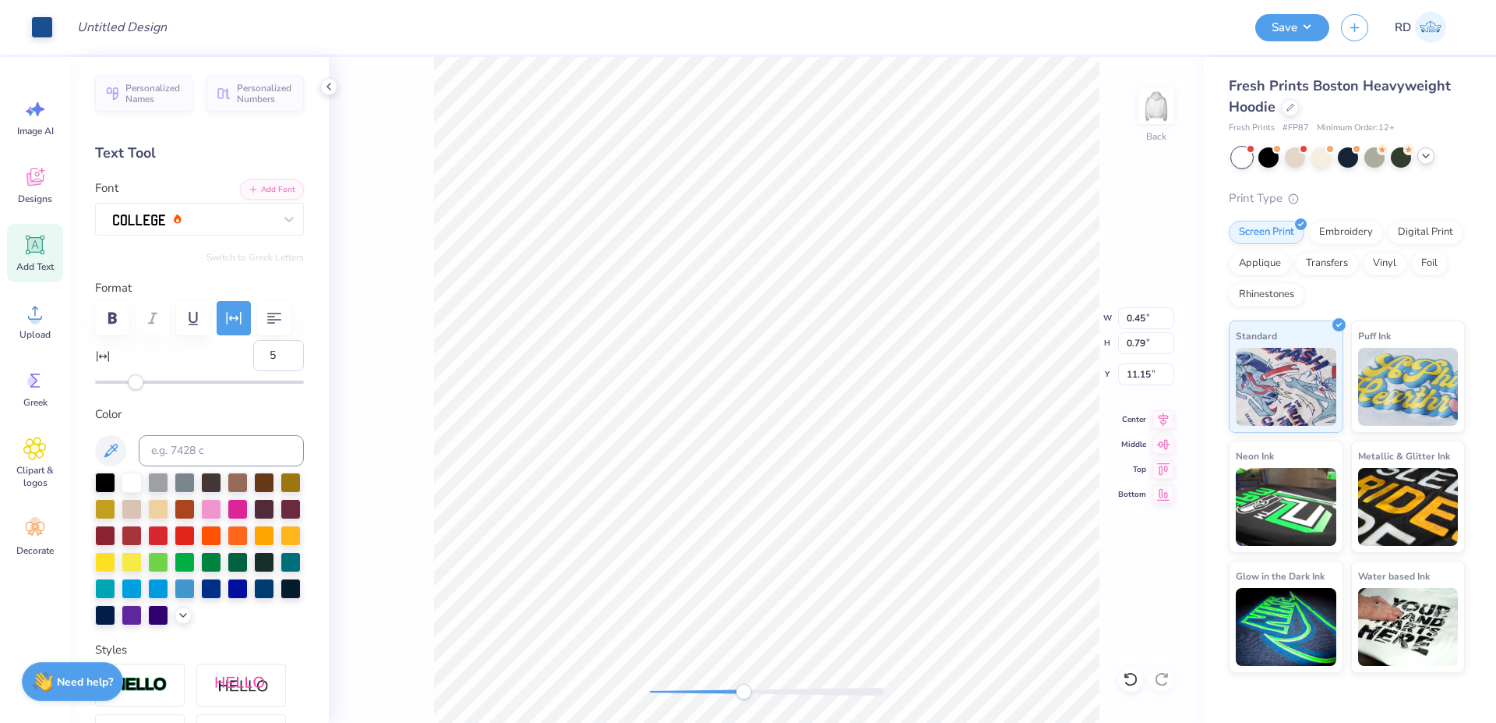
type input "4.21"
type input "0.78"
type input "11.15"
type input "0"
type input "2.31"
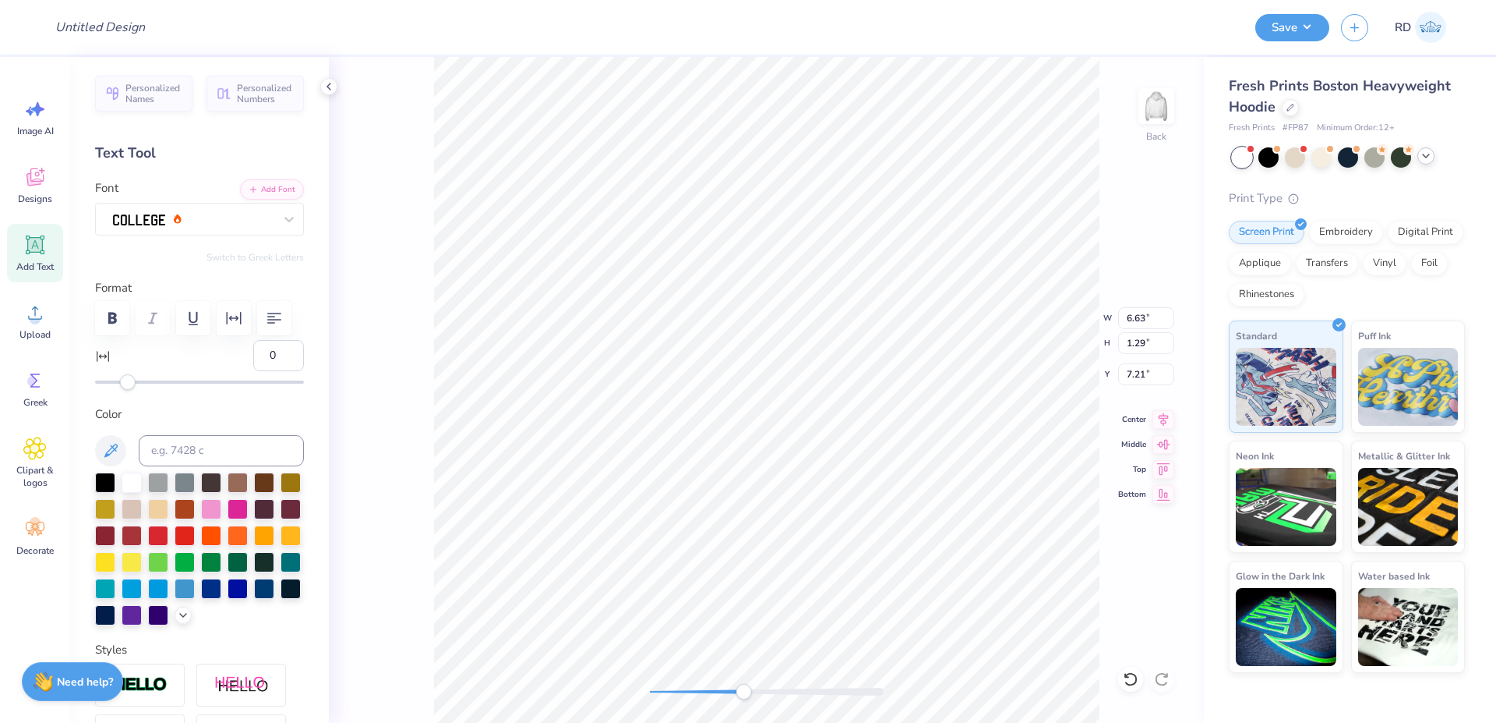
type input "0.79"
type input "8.86"
type input "5"
type input "3.73"
type input "10.00"
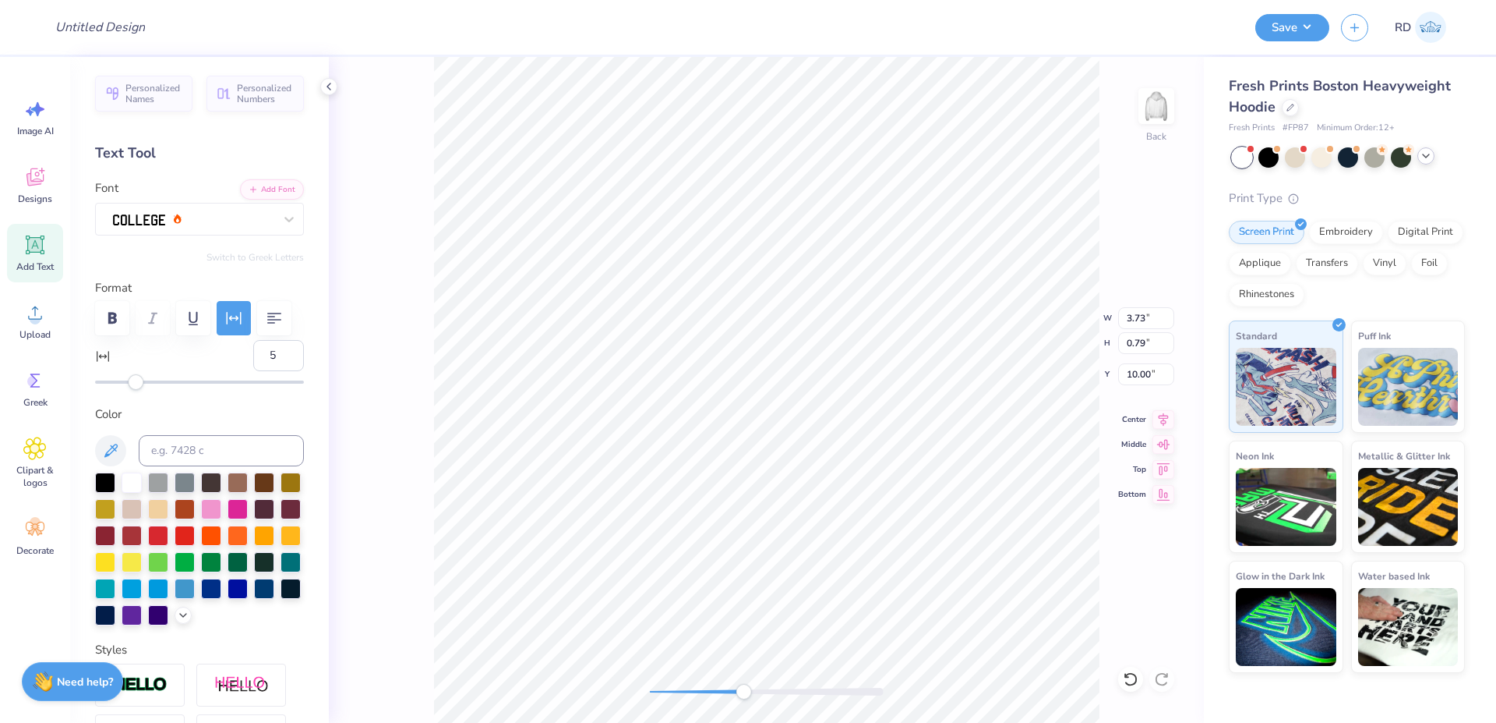
type input "0.45"
click at [624, 694] on div "Back W 0.45 0.45 " H 0.79 0.79 " Y 10.00 10.00 " Center Middle Top Bottom" at bounding box center [766, 390] width 875 height 666
drag, startPoint x: 801, startPoint y: 692, endPoint x: 734, endPoint y: 685, distance: 67.4
click at [712, 695] on div at bounding box center [767, 691] width 234 height 8
click at [404, 44] on div "Art colors Design Title Save RD Image AI Designs Add Text Upload Greek Clipart …" at bounding box center [748, 361] width 1496 height 723
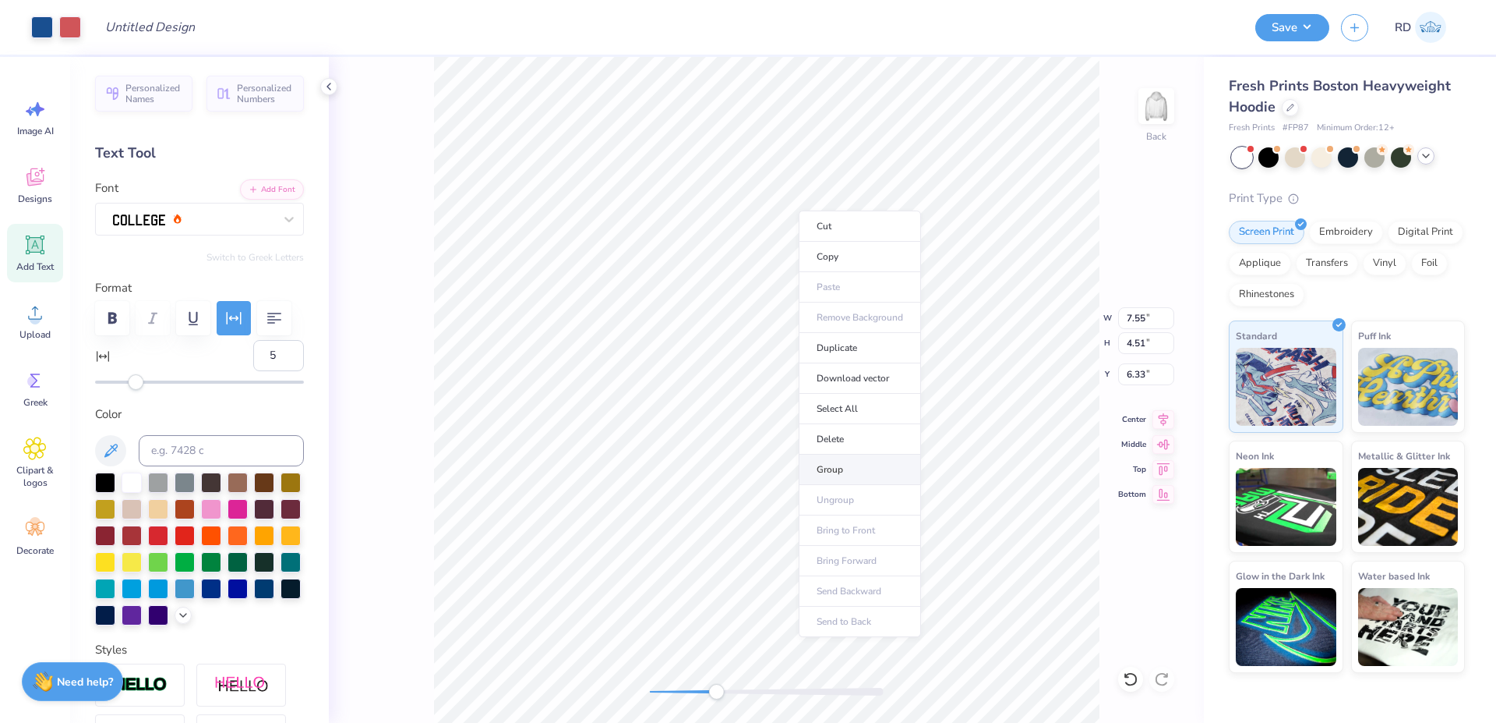
click at [836, 475] on li "Group" at bounding box center [860, 469] width 122 height 30
click at [691, 691] on div at bounding box center [767, 691] width 234 height 8
drag, startPoint x: 689, startPoint y: 691, endPoint x: 677, endPoint y: 693, distance: 12.7
click at [677, 693] on div "Accessibility label" at bounding box center [678, 692] width 16 height 16
click at [1143, 321] on input "7.55" at bounding box center [1146, 318] width 56 height 22
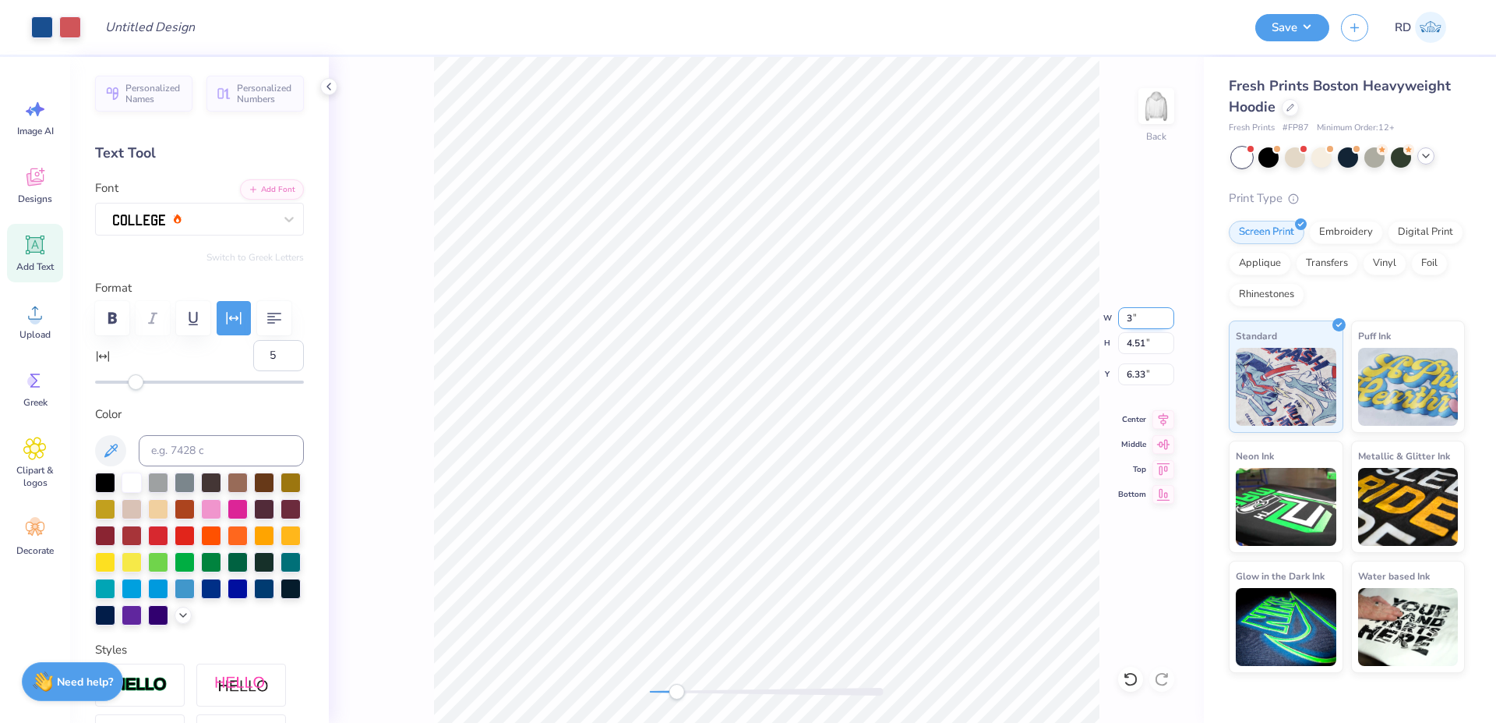
type input "3"
drag, startPoint x: 682, startPoint y: 696, endPoint x: 653, endPoint y: 694, distance: 28.9
click at [653, 694] on div "Accessibility label" at bounding box center [653, 692] width 16 height 16
click at [1134, 381] on input "8.23" at bounding box center [1146, 374] width 56 height 22
type input "3"
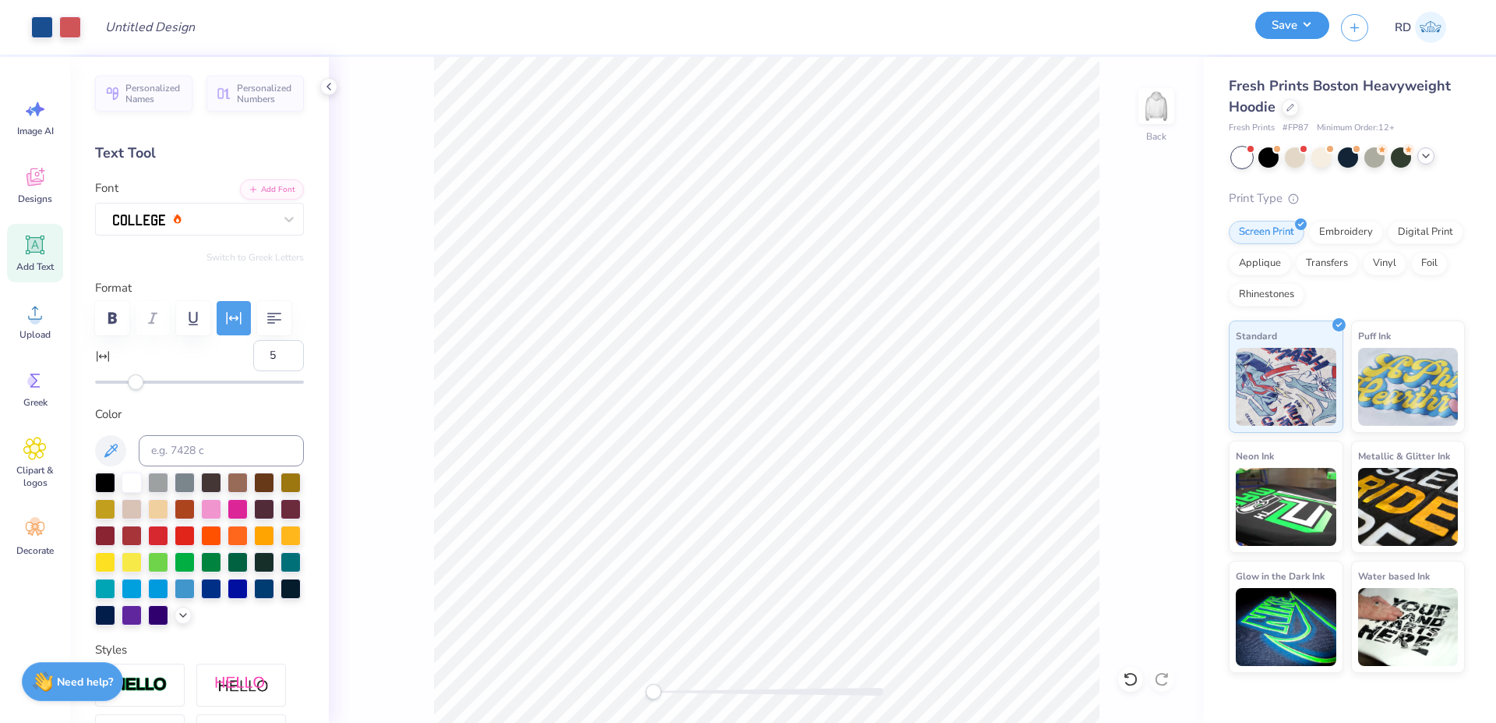
click at [1299, 30] on button "Save" at bounding box center [1293, 25] width 74 height 27
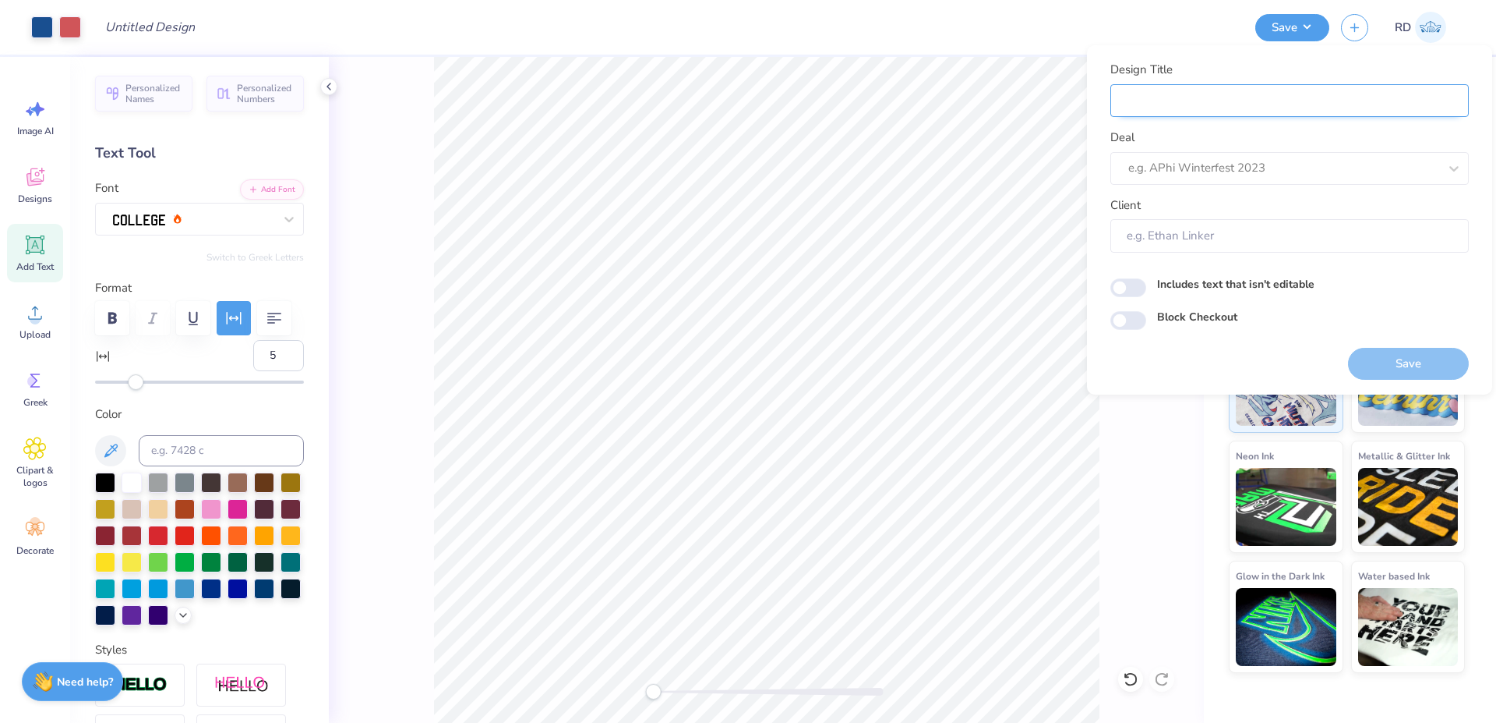
click at [1190, 100] on input "Design Title" at bounding box center [1290, 101] width 359 height 34
paste input "FPS240099"
type input "FPS240099"
click at [1196, 170] on div at bounding box center [1268, 167] width 279 height 21
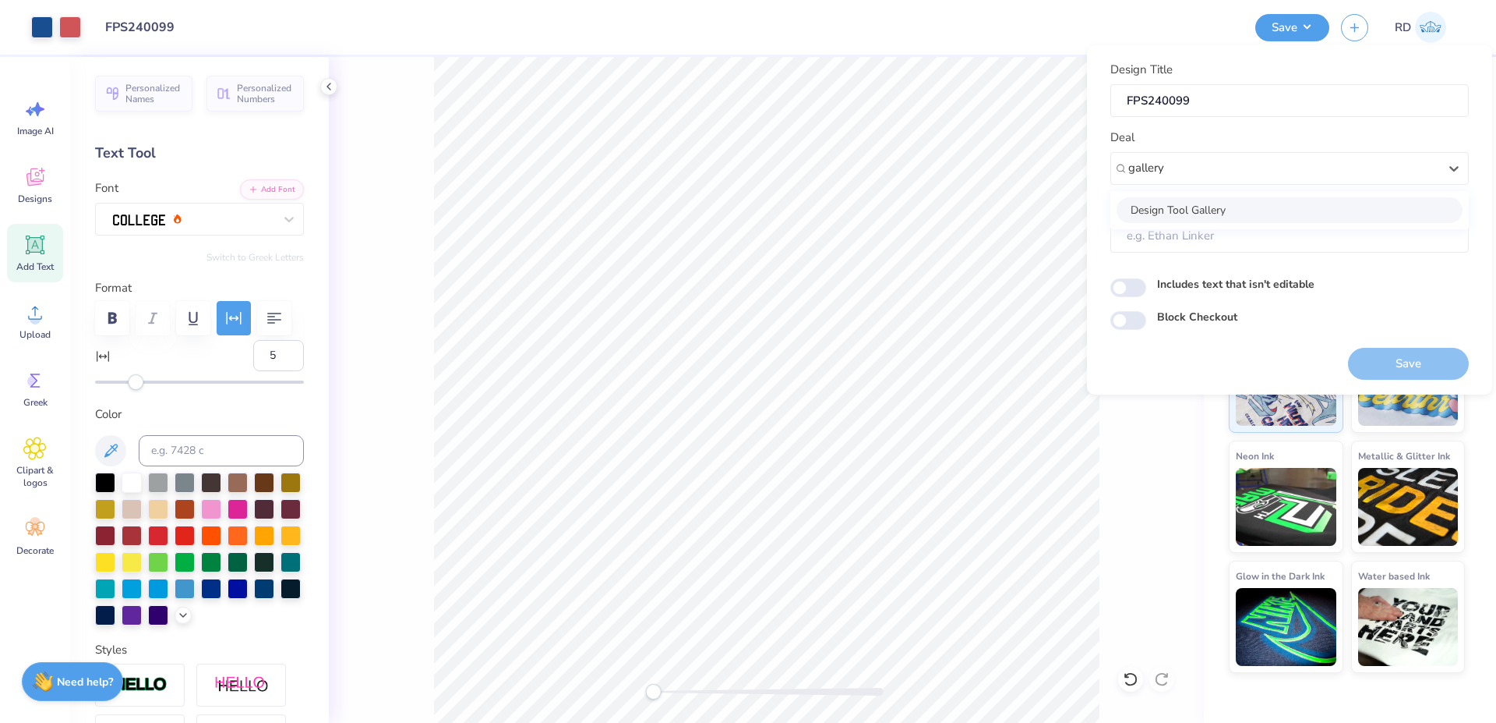
click at [1233, 206] on div "Design Tool Gallery" at bounding box center [1290, 210] width 346 height 26
type input "gallery"
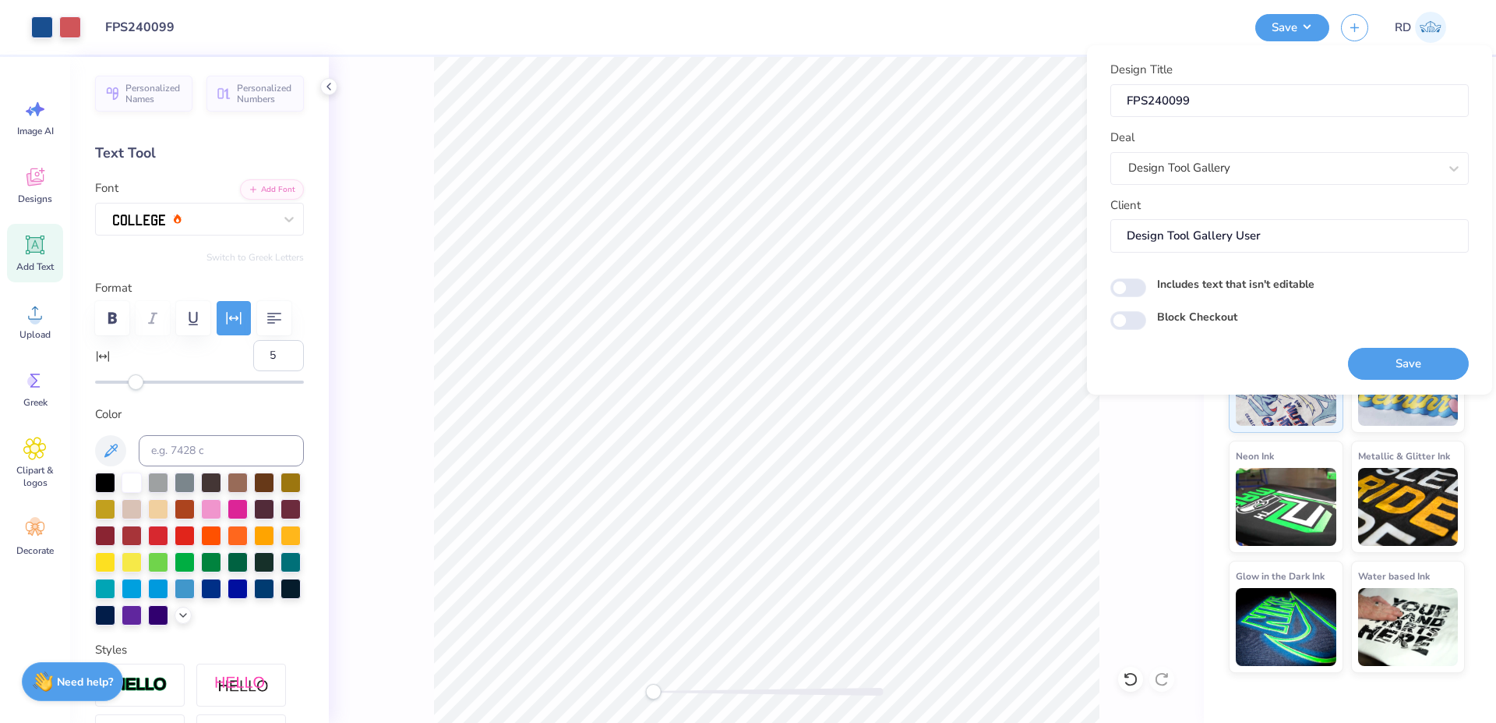
type input "Design Tool Gallery User"
click at [1377, 358] on button "Save" at bounding box center [1408, 364] width 121 height 32
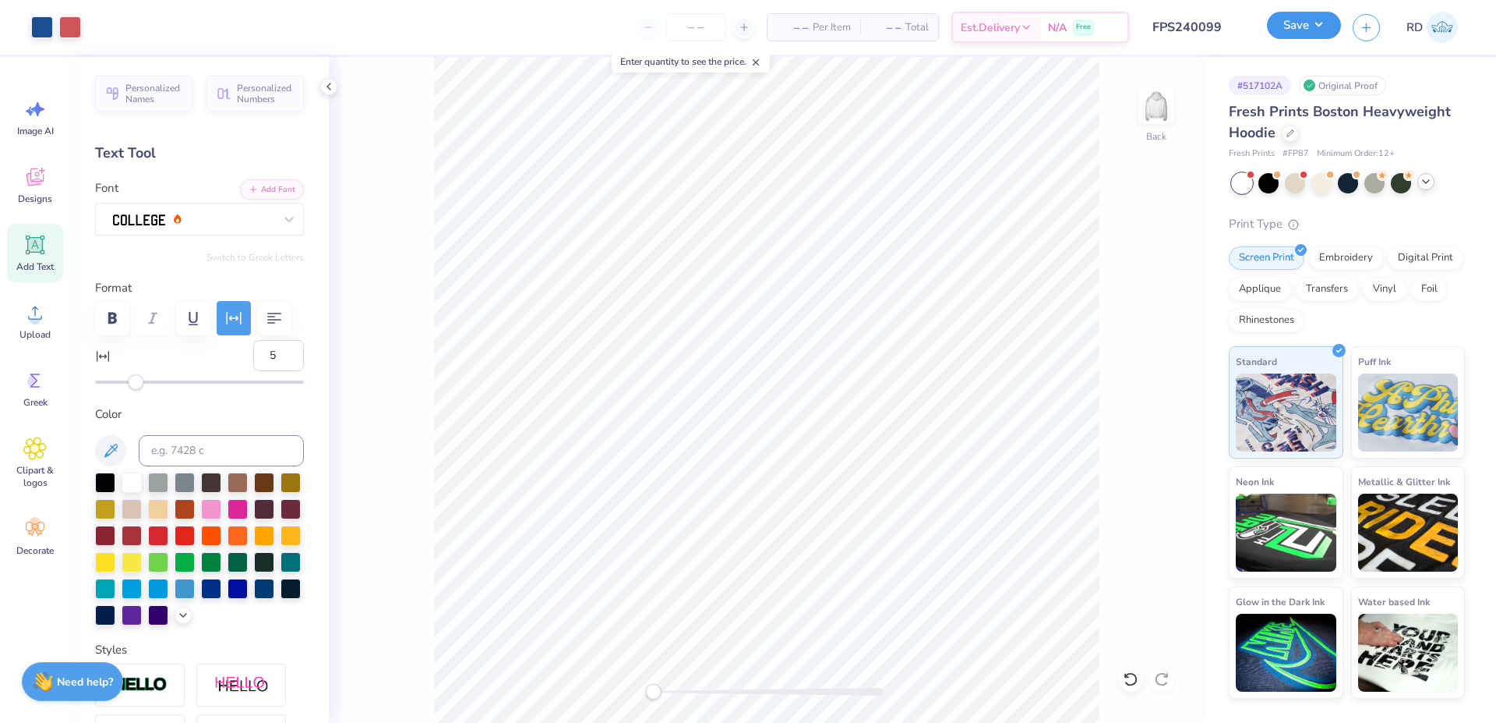
click at [1310, 31] on button "Save" at bounding box center [1304, 25] width 74 height 27
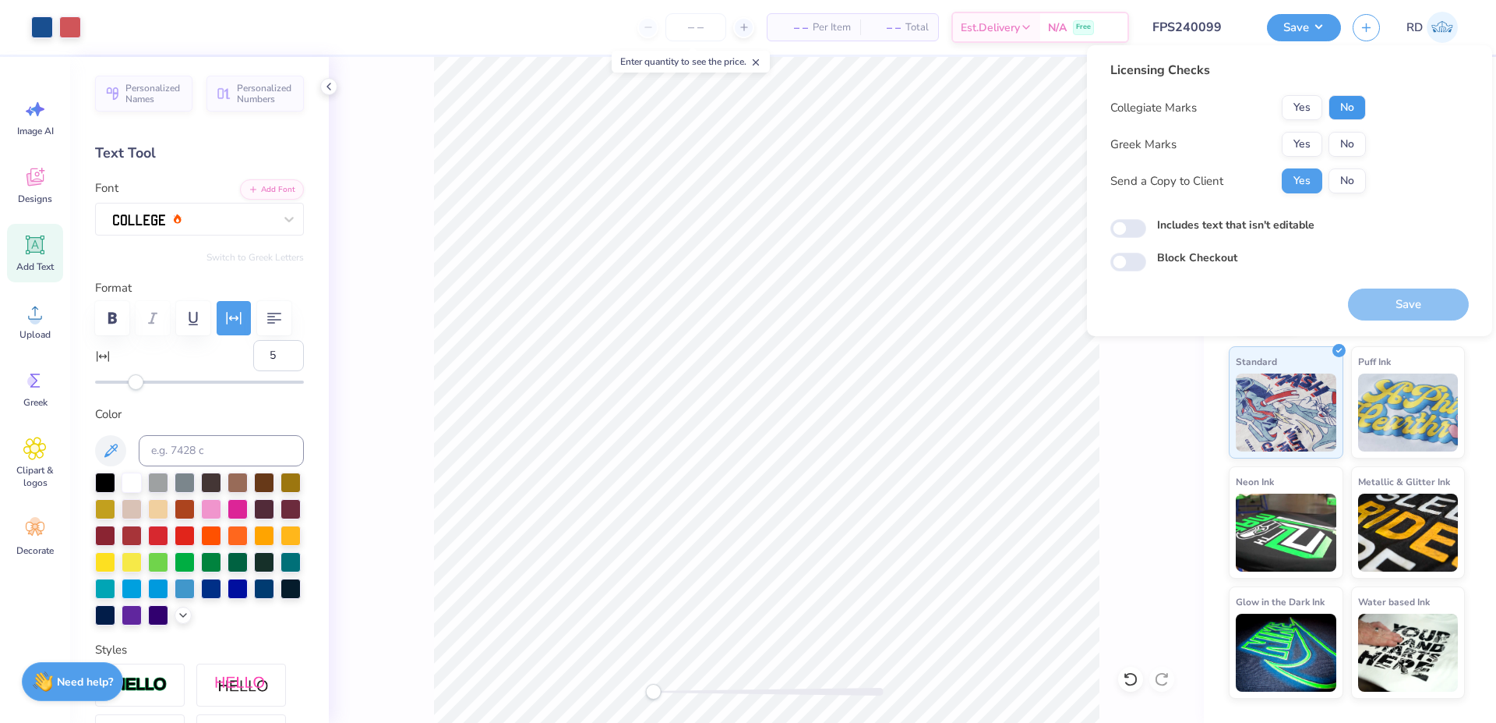
click at [1346, 105] on button "No" at bounding box center [1347, 107] width 37 height 25
click at [1313, 146] on button "Yes" at bounding box center [1302, 144] width 41 height 25
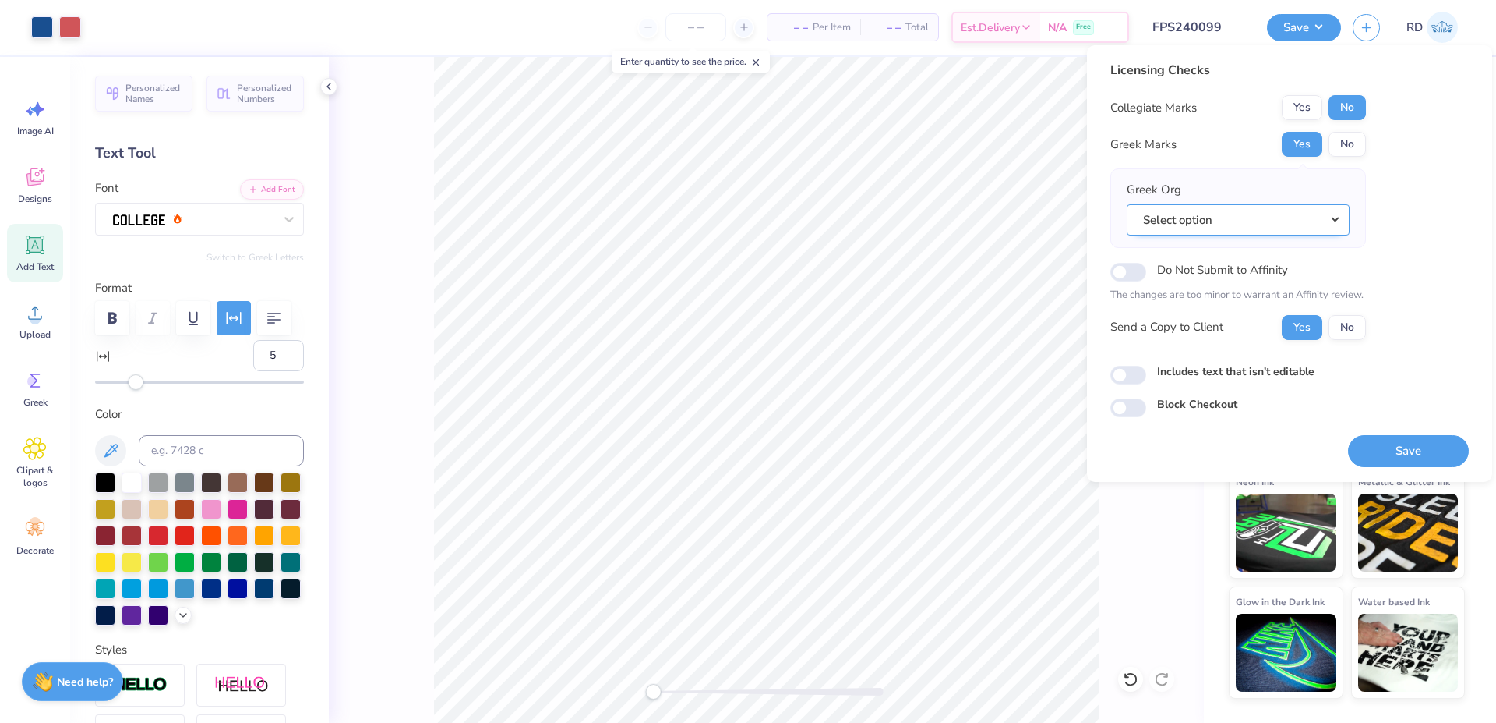
click at [1284, 227] on button "Select option" at bounding box center [1238, 220] width 223 height 32
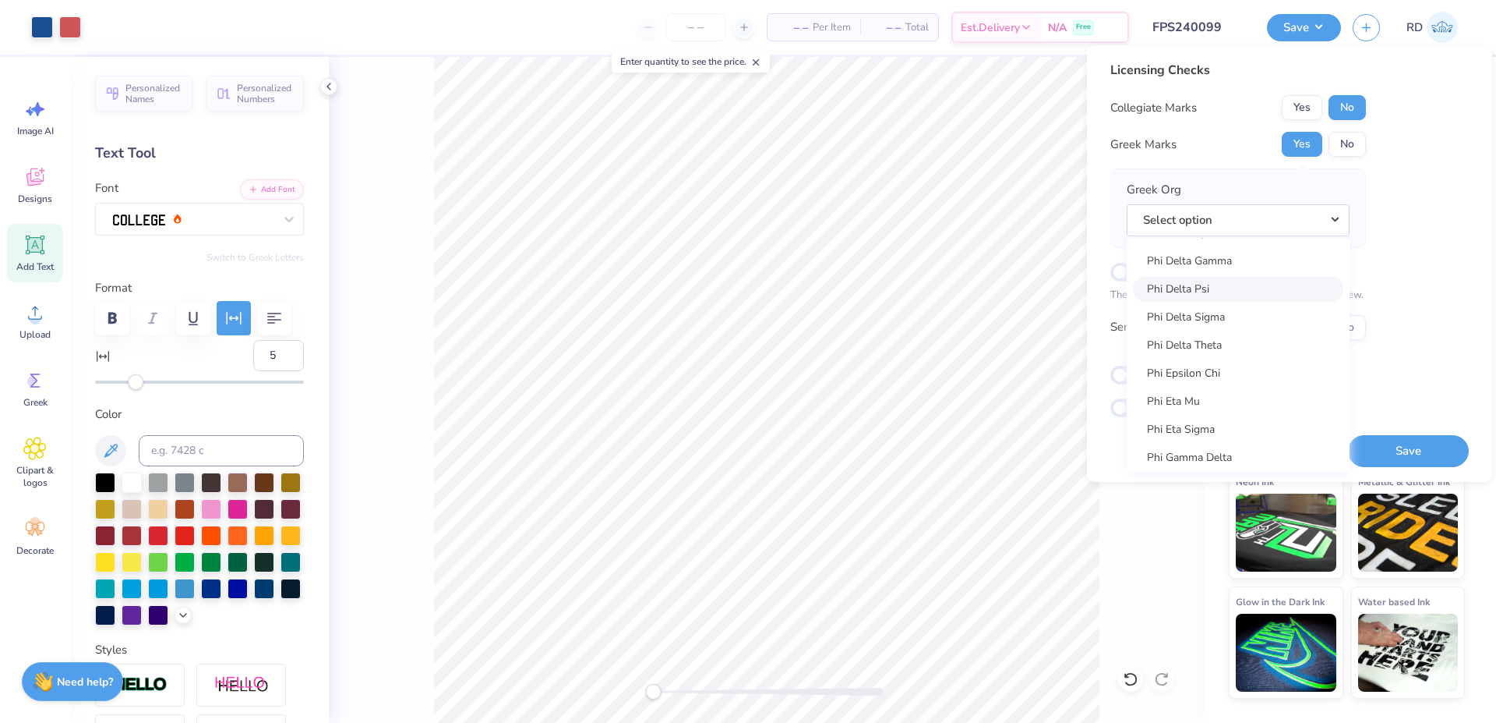
scroll to position [8078, 0]
click at [1220, 352] on link "Phi Delta Theta" at bounding box center [1238, 344] width 210 height 26
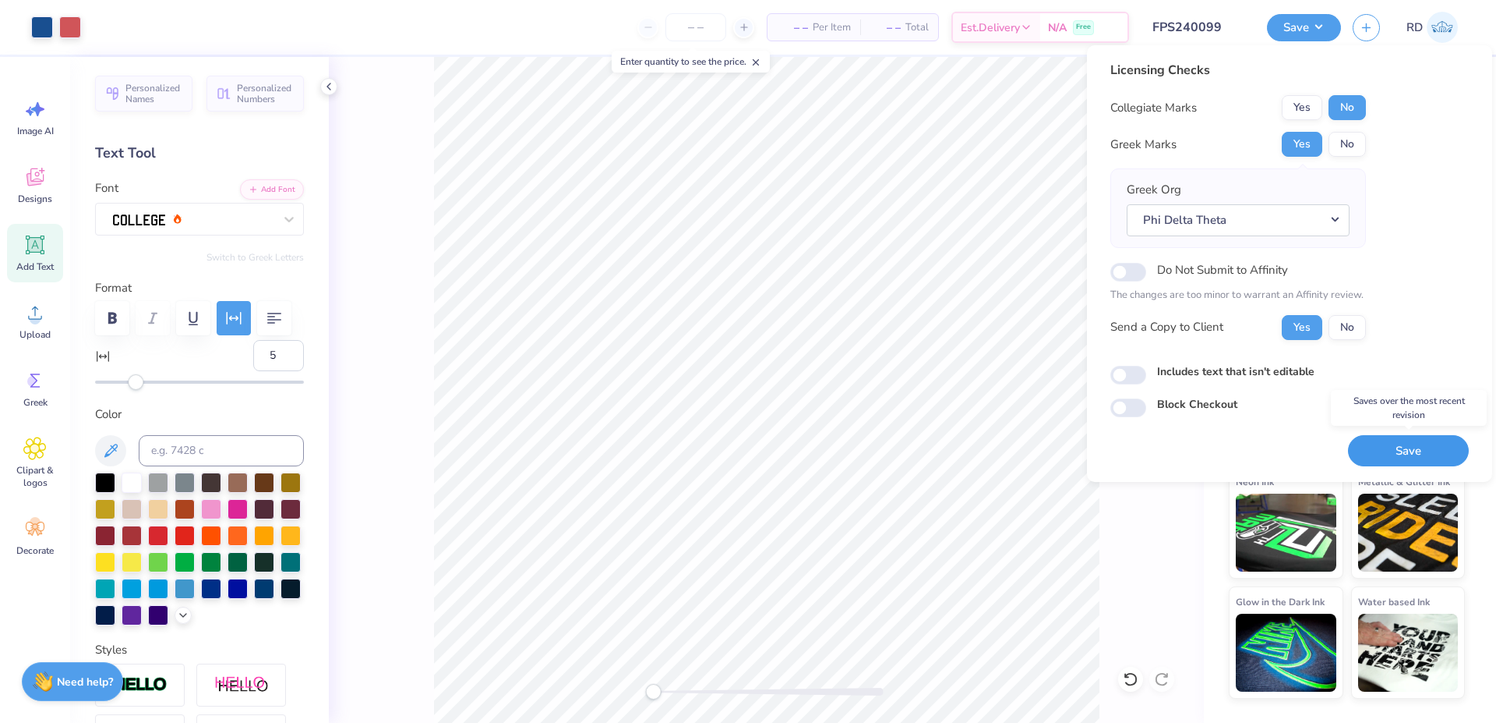
click at [1402, 445] on button "Save" at bounding box center [1408, 451] width 121 height 32
